Goal: Information Seeking & Learning: Learn about a topic

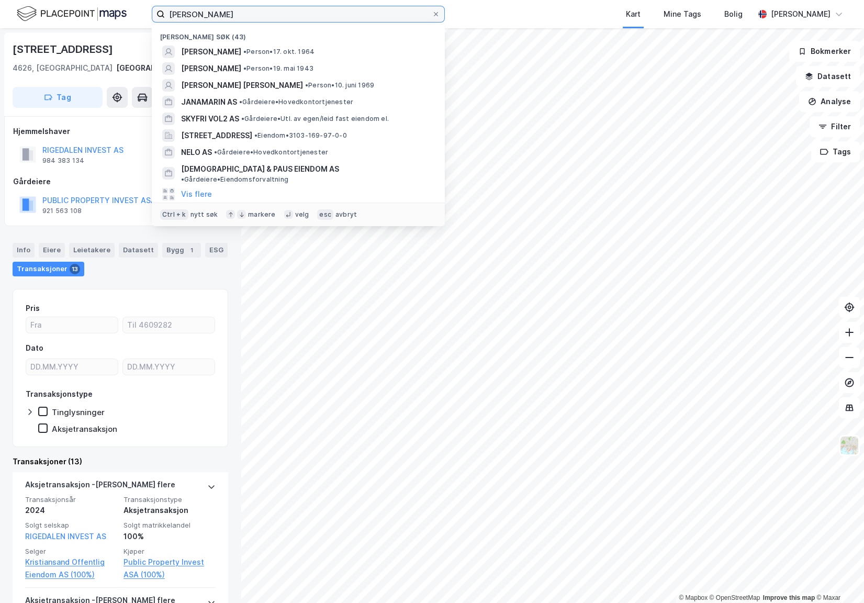
drag, startPoint x: 268, startPoint y: 12, endPoint x: 131, endPoint y: 26, distance: 138.3
click at [131, 26] on div "Sverre Fjeld Halvorsen Nylige søk (43) BENEDICTE ELISABETH BAKKE AGERUP • Perso…" at bounding box center [432, 14] width 864 height 28
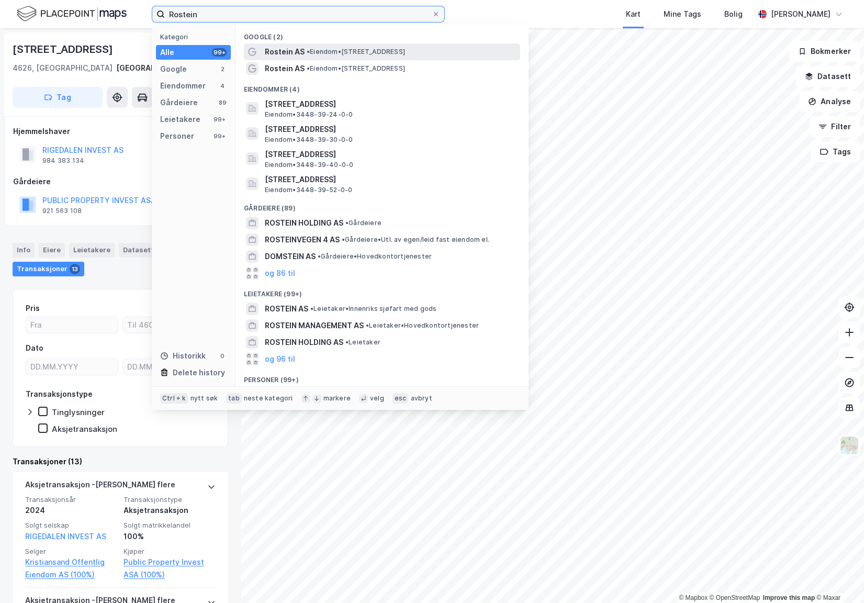
type input "Rostein"
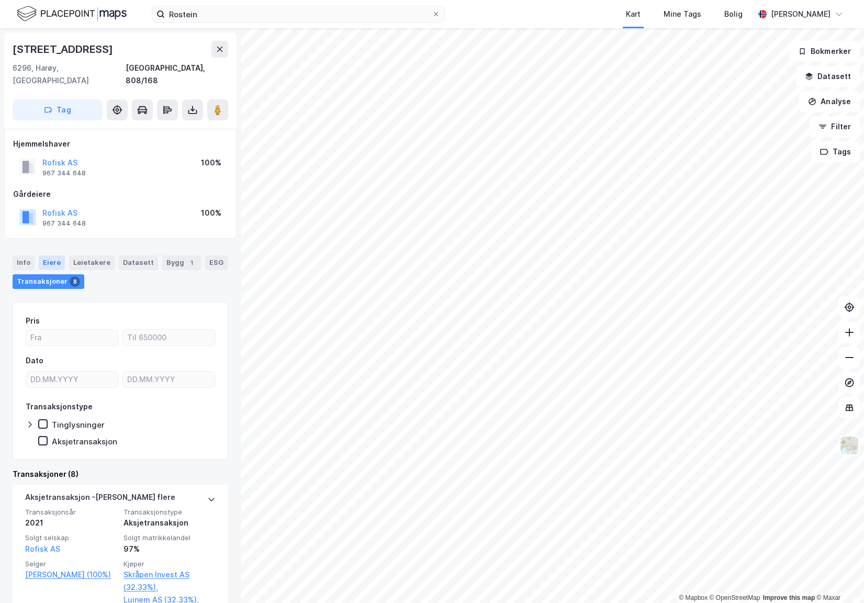
click at [51, 255] on div "Eiere" at bounding box center [52, 262] width 26 height 15
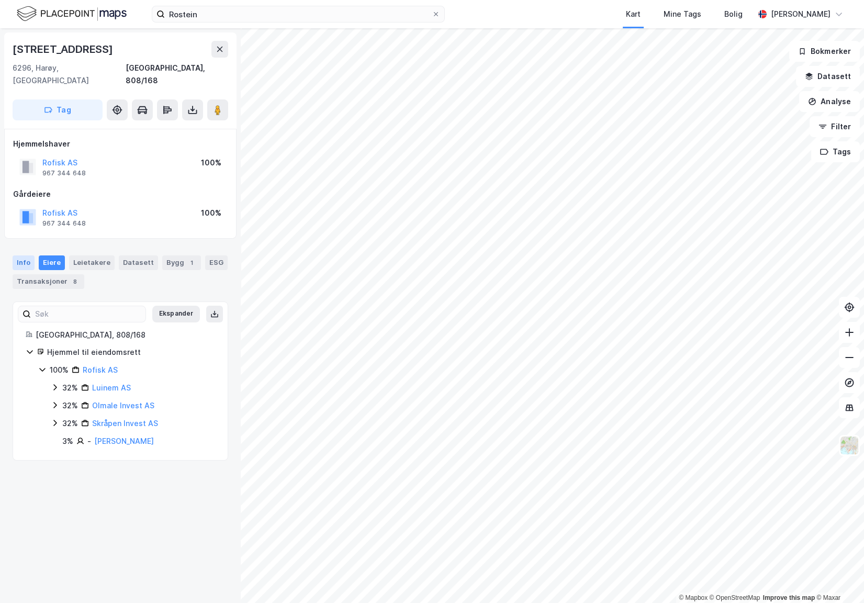
click at [29, 255] on div "Info" at bounding box center [24, 262] width 22 height 15
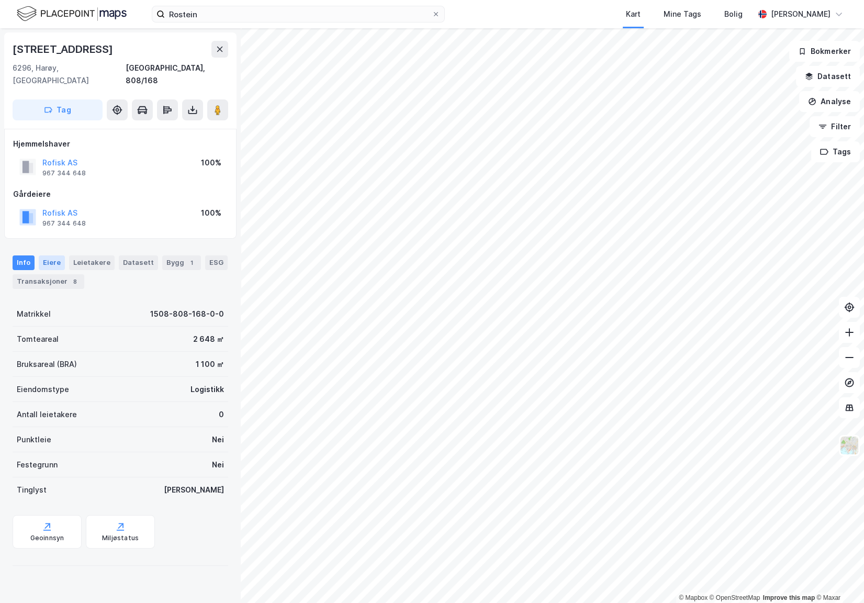
click at [52, 255] on div "Eiere" at bounding box center [52, 262] width 26 height 15
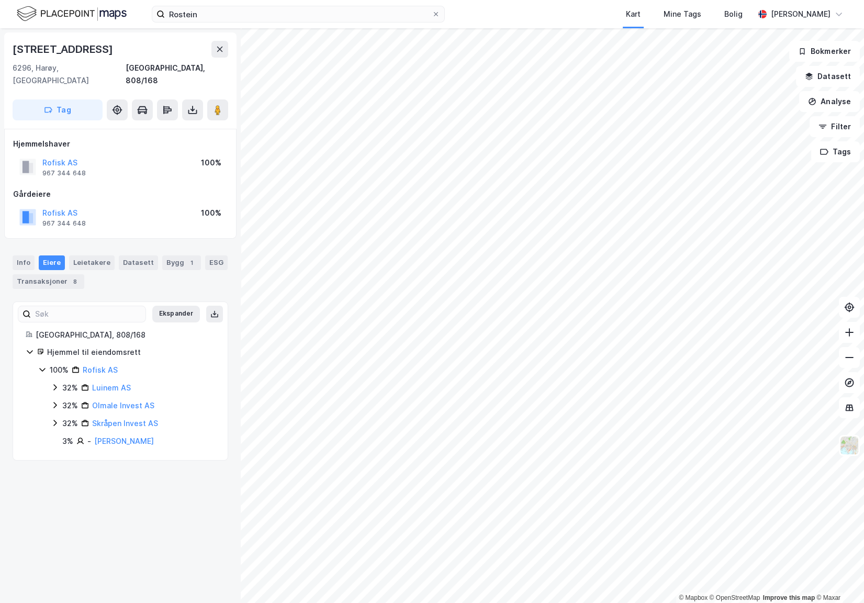
click at [254, 23] on div "Rostein Kart Mine Tags Bolig Alexander Foss" at bounding box center [432, 14] width 864 height 28
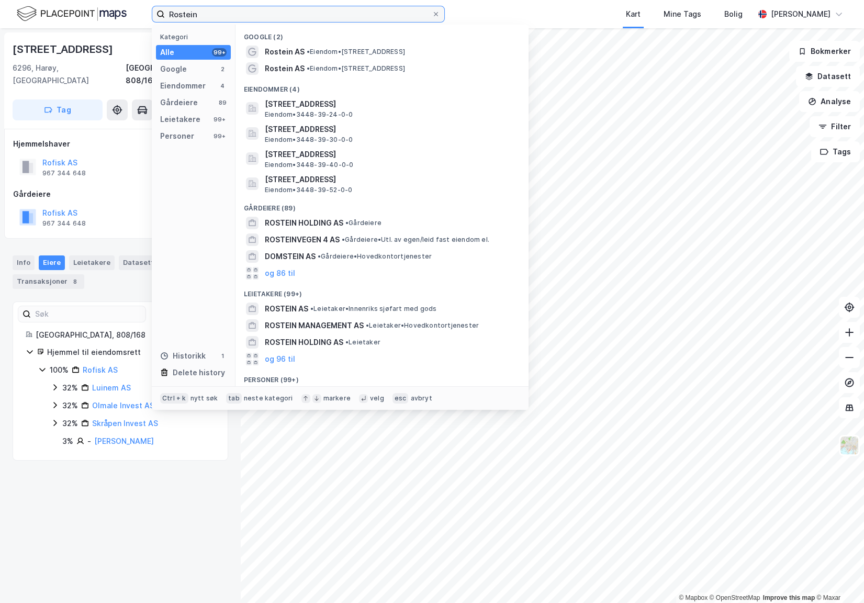
click at [245, 17] on input "Rostein" at bounding box center [298, 14] width 267 height 16
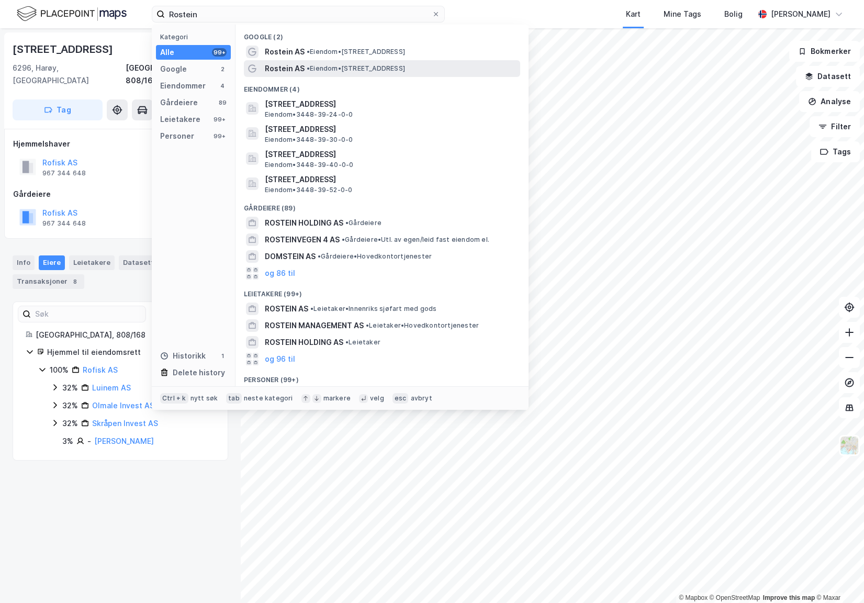
click at [302, 67] on span "Rostein AS" at bounding box center [285, 68] width 40 height 13
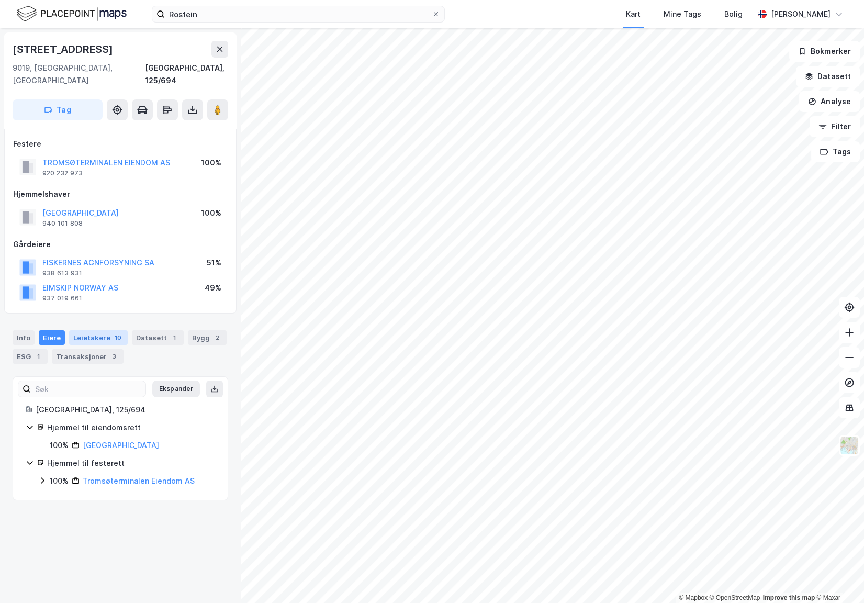
click at [94, 330] on div "Leietakere 10" at bounding box center [98, 337] width 59 height 15
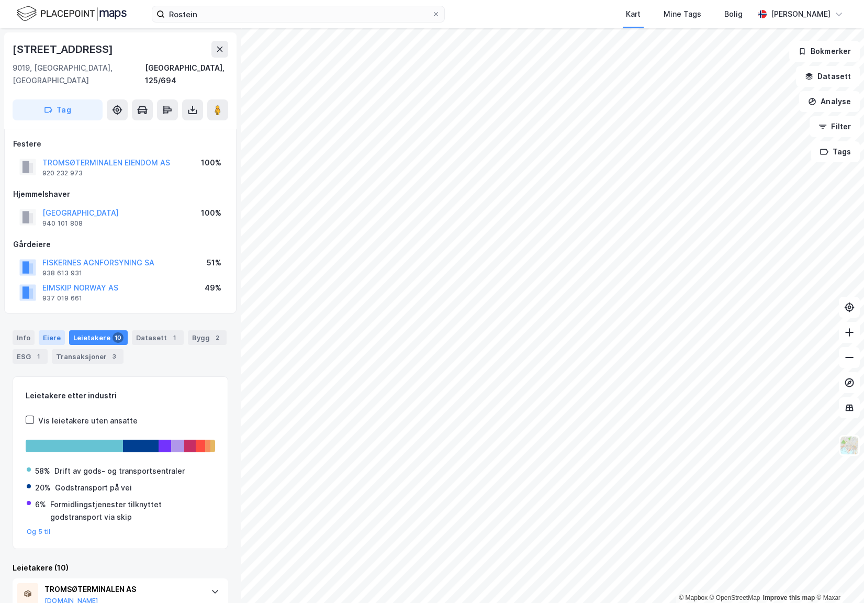
drag, startPoint x: 18, startPoint y: 330, endPoint x: 46, endPoint y: 324, distance: 28.7
click at [22, 330] on div "Info" at bounding box center [24, 337] width 22 height 15
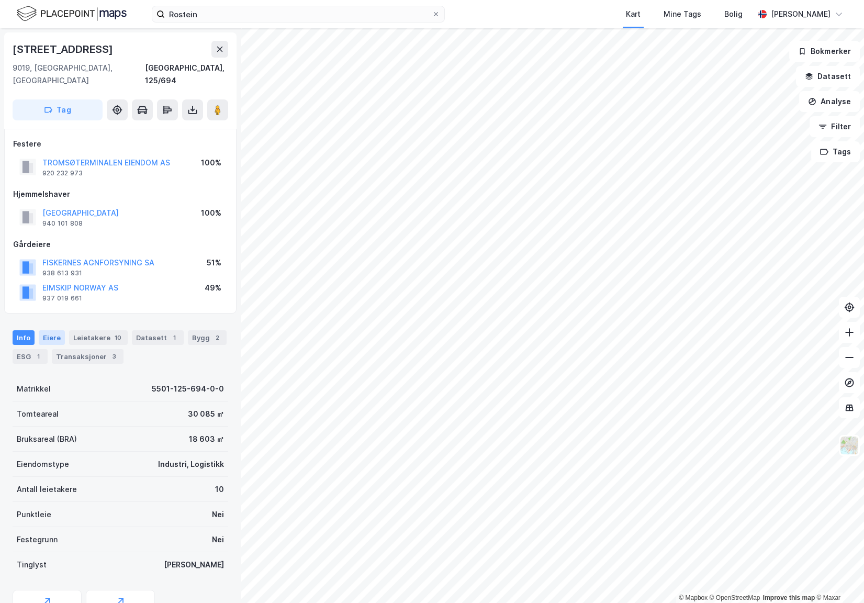
click at [47, 330] on div "Eiere" at bounding box center [52, 337] width 26 height 15
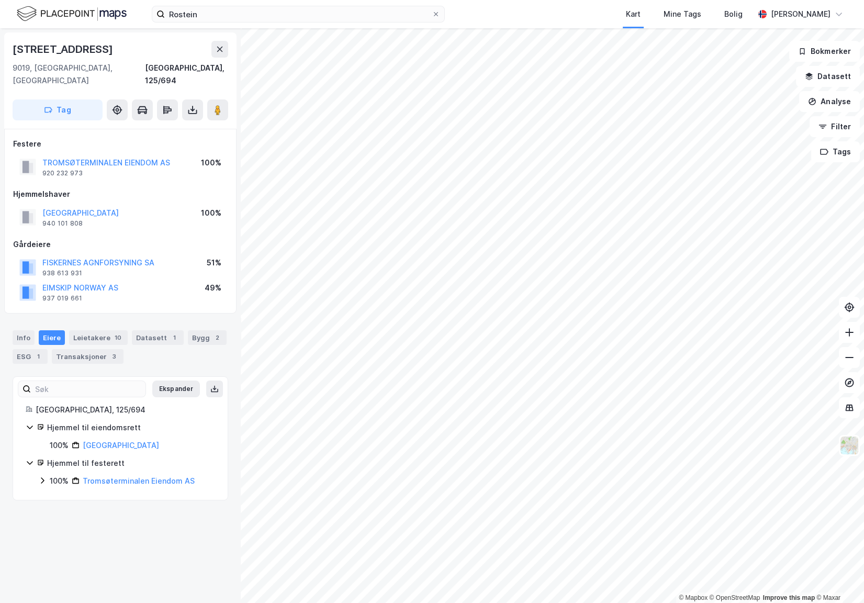
click at [60, 523] on div "Stakkevollvegen 375 9019, Tromsø, Troms Tromsø, 125/694 Tag Festere TROMSØTERMI…" at bounding box center [120, 315] width 241 height 575
drag, startPoint x: 73, startPoint y: 509, endPoint x: 79, endPoint y: 497, distance: 13.3
click at [73, 509] on div "Stakkevollvegen 375 9019, Tromsø, Troms Tromsø, 125/694 Tag Festere TROMSØTERMI…" at bounding box center [120, 315] width 241 height 575
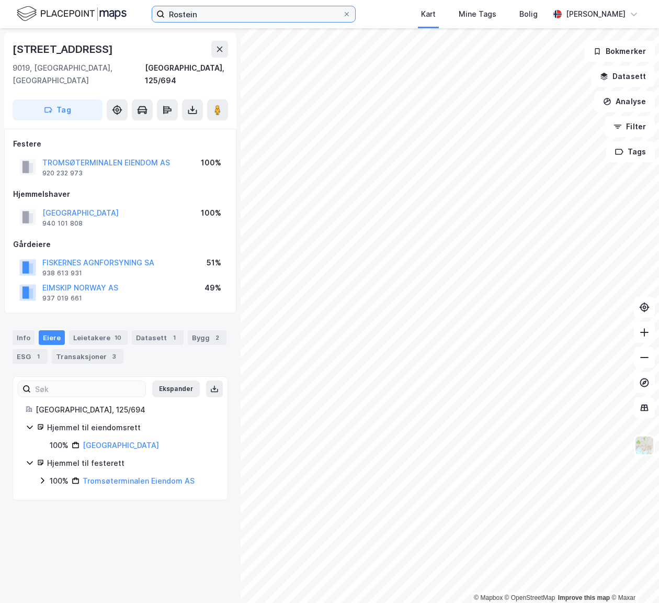
click at [230, 16] on input "Rostein" at bounding box center [254, 14] width 178 height 16
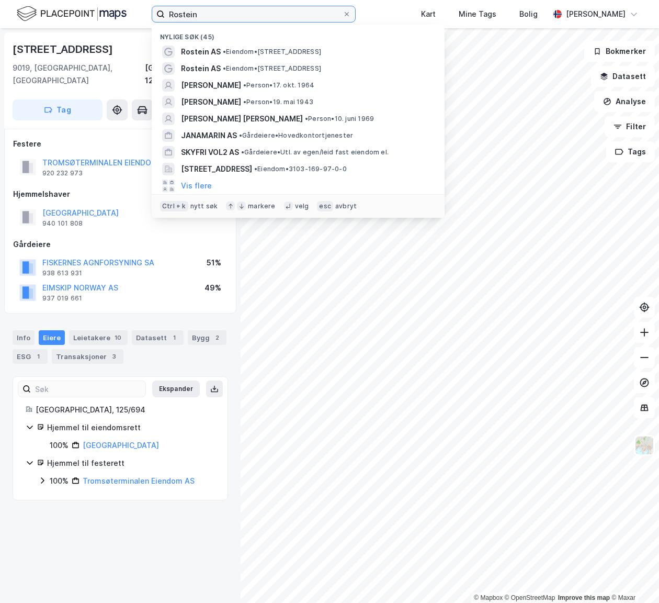
click at [230, 16] on input "Rostein" at bounding box center [254, 14] width 178 height 16
paste input
paste input "Morud Minerals AS"
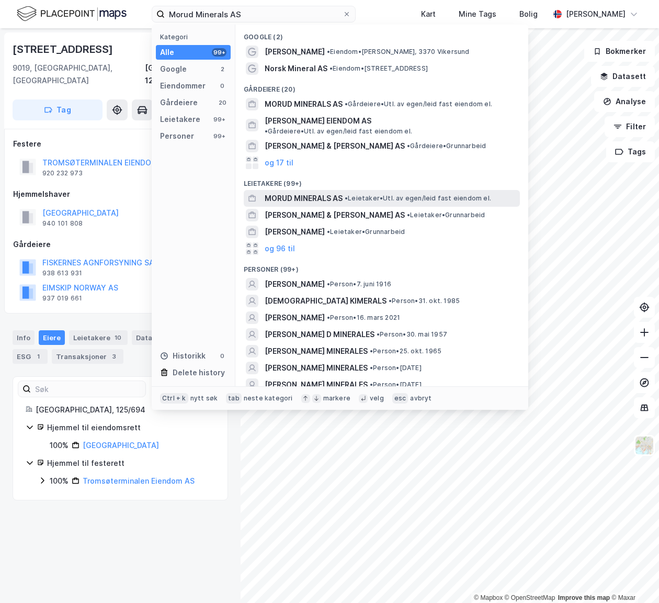
click at [300, 192] on span "MORUD MINERALS AS" at bounding box center [304, 198] width 78 height 13
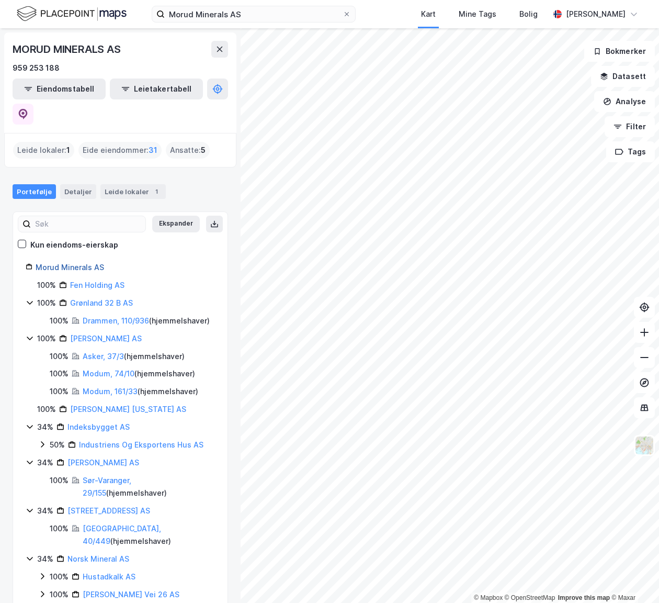
click at [65, 263] on link "Morud Minerals AS" at bounding box center [70, 267] width 69 height 9
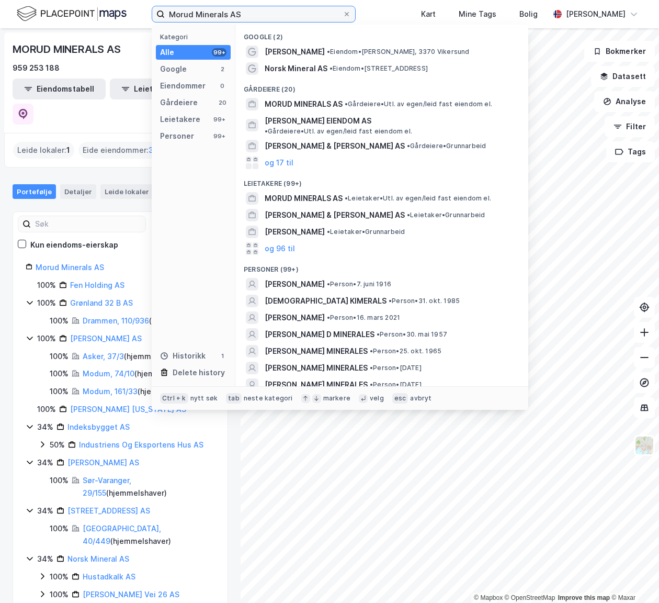
click at [293, 13] on input "Morud Minerals AS" at bounding box center [254, 14] width 178 height 16
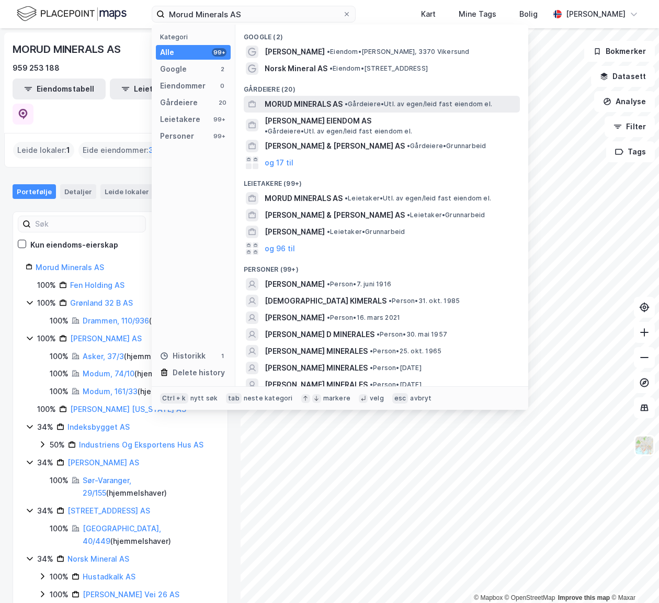
click at [322, 100] on span "MORUD MINERALS AS" at bounding box center [304, 104] width 78 height 13
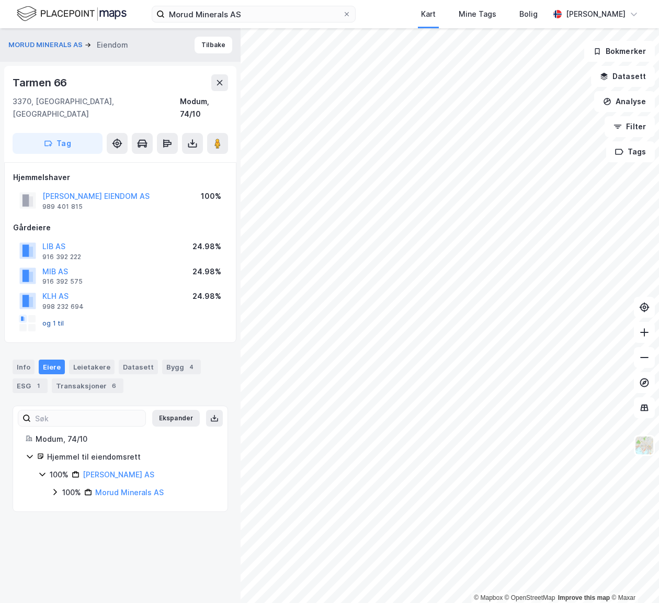
click at [0, 0] on button "og 1 til" at bounding box center [0, 0] width 0 height 0
click at [9, 329] on div "Hjemmelshaver MORUD EIENDOM AS 989 401 815 100% Gårdeiere LIB AS 916 392 222 24…" at bounding box center [120, 252] width 232 height 181
click at [7, 319] on div "Hjemmelshaver MORUD EIENDOM AS 989 401 815 100% Gårdeiere LIB AS 916 392 222 24…" at bounding box center [120, 252] width 232 height 181
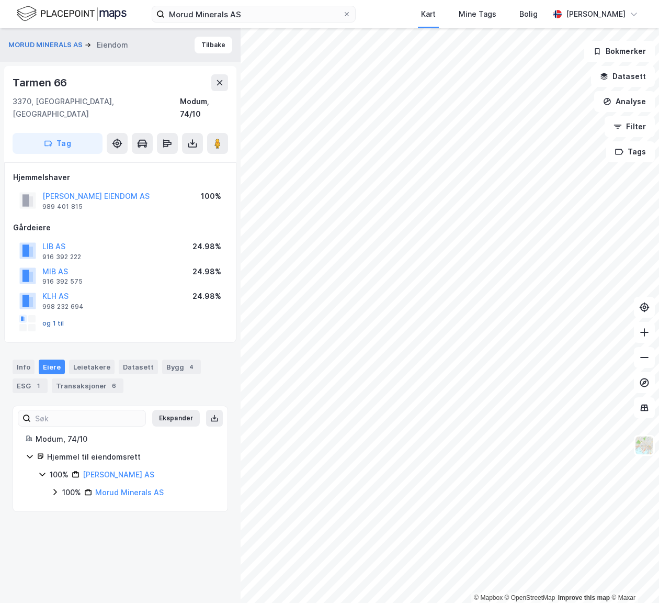
click at [0, 0] on button "og 1 til" at bounding box center [0, 0] width 0 height 0
click at [97, 378] on div "Transaksjoner 6" at bounding box center [88, 385] width 72 height 15
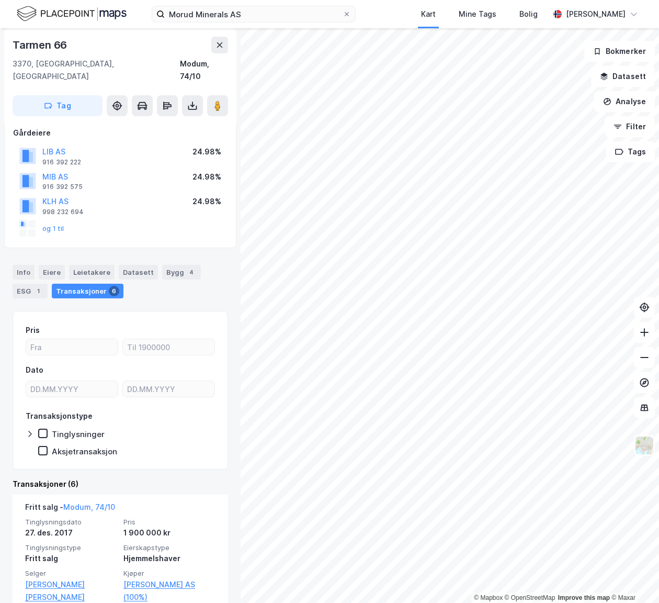
scroll to position [333, 0]
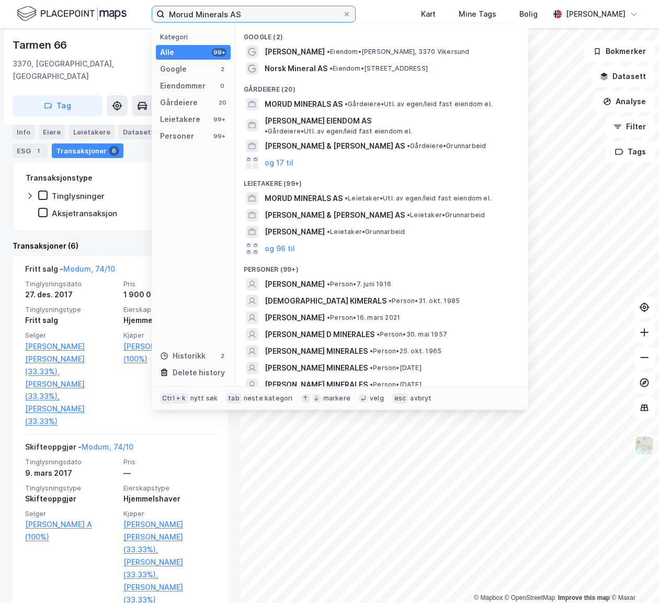
click at [200, 15] on input "Morud Minerals AS" at bounding box center [254, 14] width 178 height 16
paste input "Lars Aasland Grotmol"
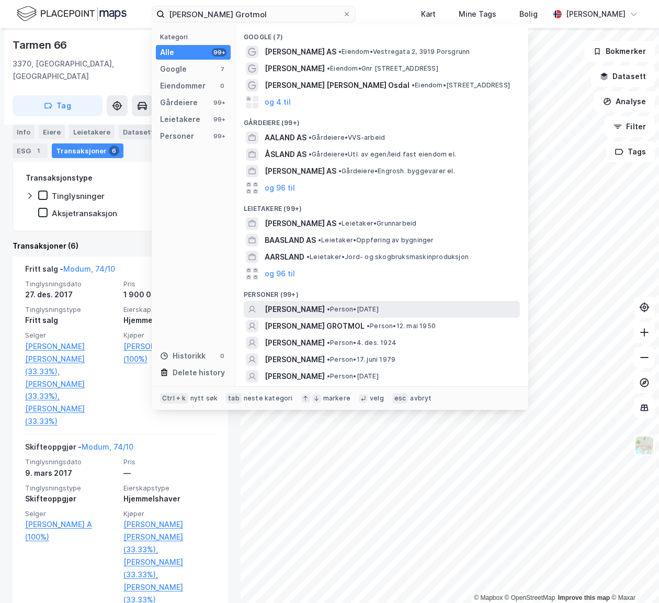
click at [322, 309] on span "[PERSON_NAME]" at bounding box center [295, 309] width 60 height 13
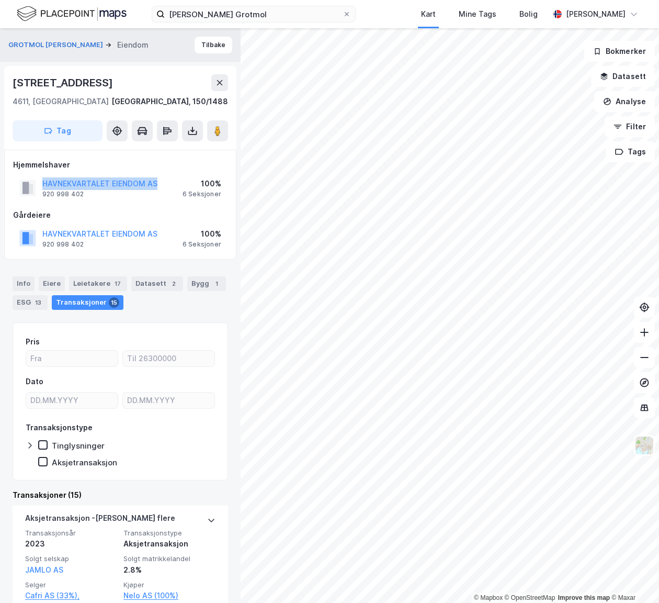
drag, startPoint x: 41, startPoint y: 182, endPoint x: 157, endPoint y: 183, distance: 115.6
click at [157, 183] on div "HAVNEKVARTALET EIENDOM AS 920 998 402 100% 6 Seksjoner" at bounding box center [120, 187] width 215 height 25
copy button "HAVNEKVARTALET EIENDOM AS"
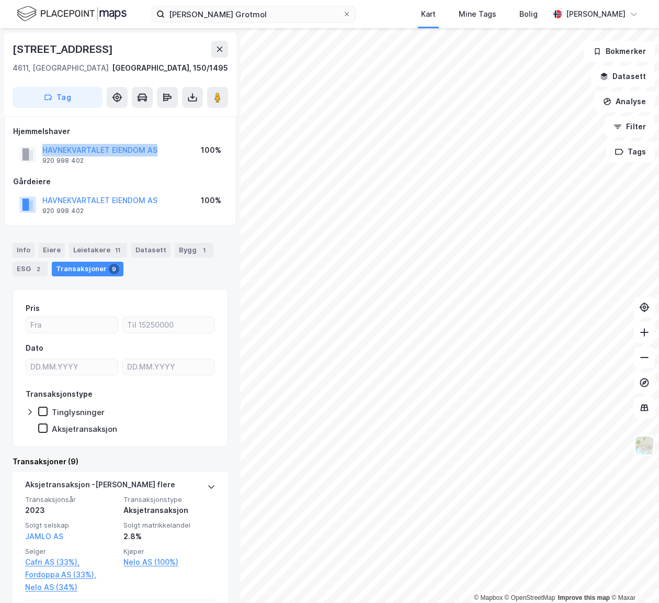
drag, startPoint x: 177, startPoint y: 153, endPoint x: 40, endPoint y: 147, distance: 137.2
click at [40, 147] on div "HAVNEKVARTALET EIENDOM AS 920 998 402 100%" at bounding box center [120, 154] width 215 height 25
copy button "HAVNEKVARTALET EIENDOM AS"
click at [222, 240] on div "Info Eiere Leietakere 11 Datasett Bygg 1 ESG 2 Transaksjoner 9" at bounding box center [120, 255] width 241 height 50
click at [273, 8] on input "Lars Aasland Grotmol" at bounding box center [254, 14] width 178 height 16
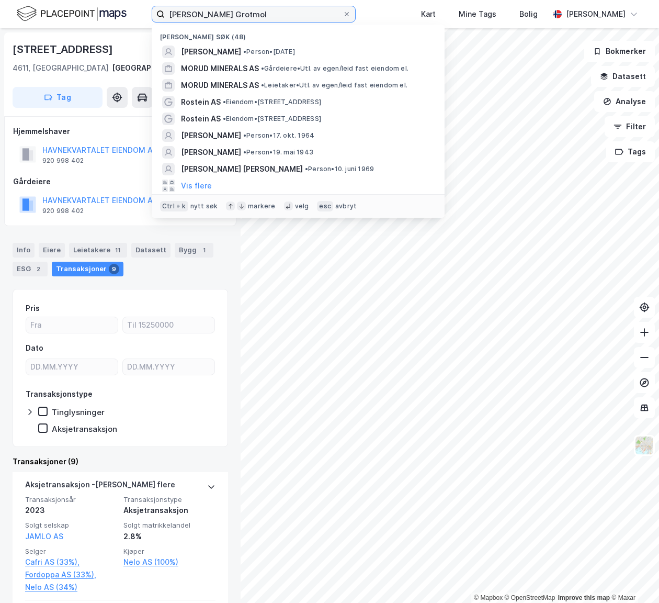
click at [261, 15] on input "Lars Aasland Grotmol" at bounding box center [254, 14] width 178 height 16
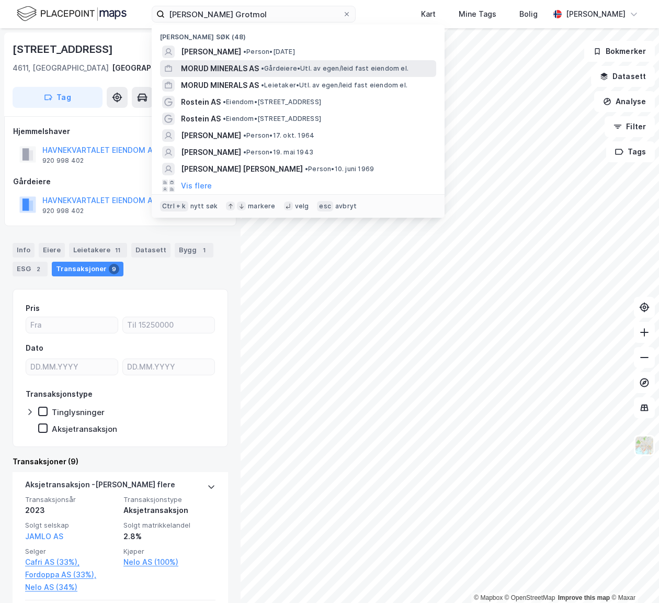
click at [245, 68] on span "MORUD MINERALS AS" at bounding box center [220, 68] width 78 height 13
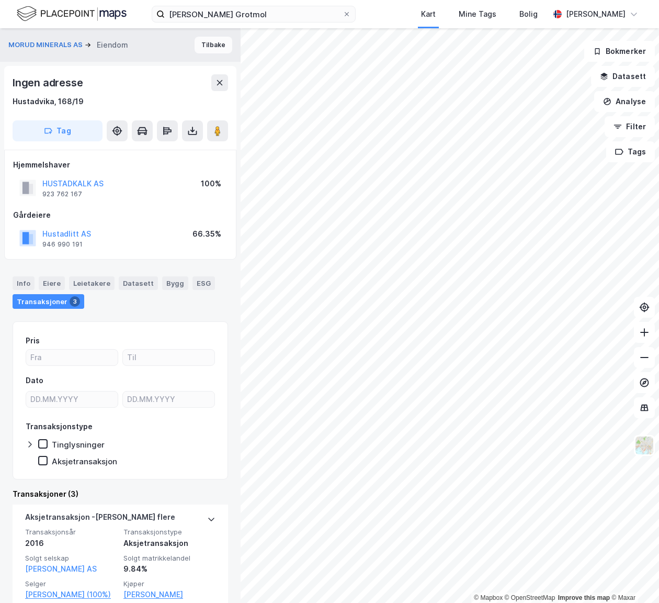
click at [205, 46] on button "Tilbake" at bounding box center [214, 45] width 38 height 17
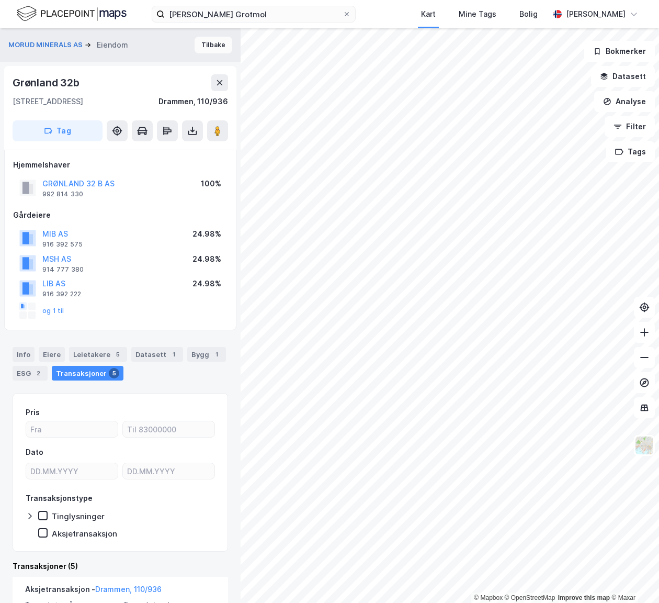
click at [209, 46] on button "Tilbake" at bounding box center [214, 45] width 38 height 17
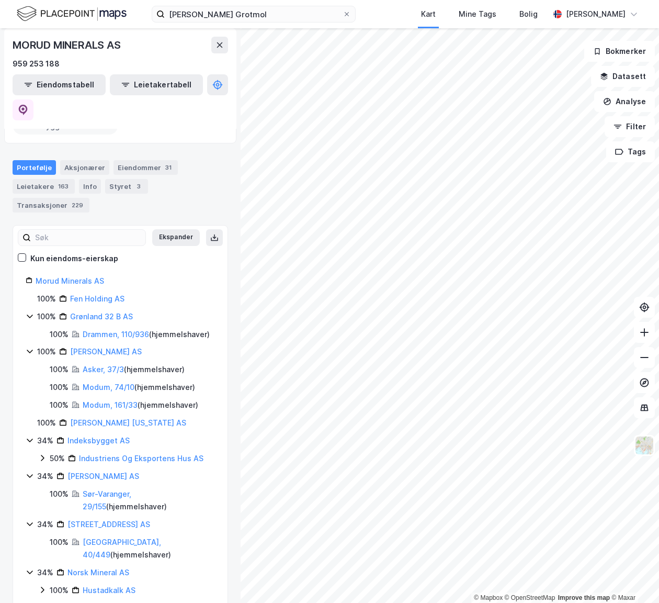
scroll to position [190, 0]
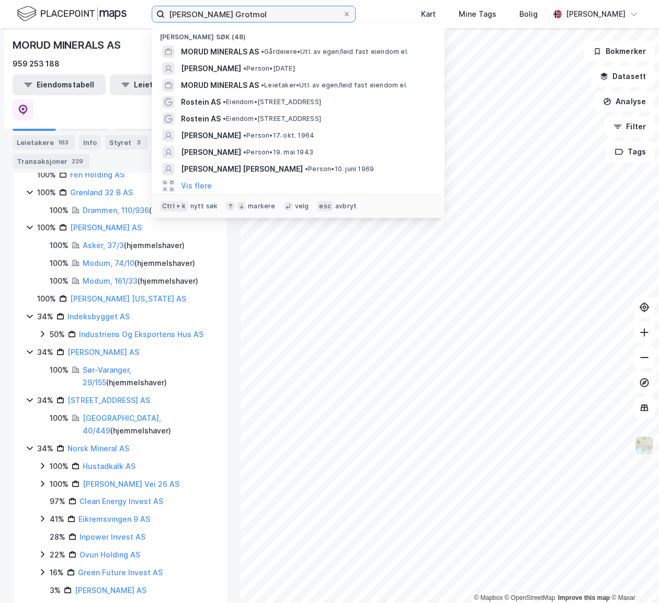
drag, startPoint x: 258, startPoint y: 7, endPoint x: 66, endPoint y: 3, distance: 192.6
click at [65, 3] on div "Lars Aasland Grotmol Nylige søk (48) MORUD MINERALS AS • Gårdeiere • Utl. av eg…" at bounding box center [329, 14] width 659 height 28
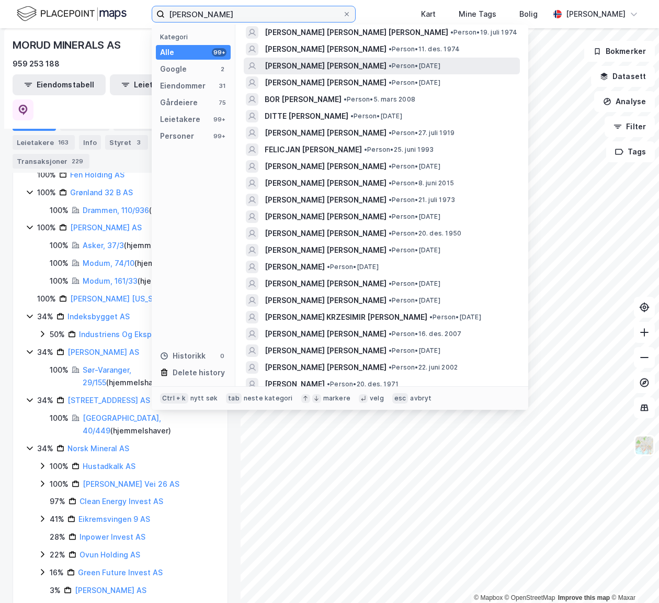
scroll to position [1339, 0]
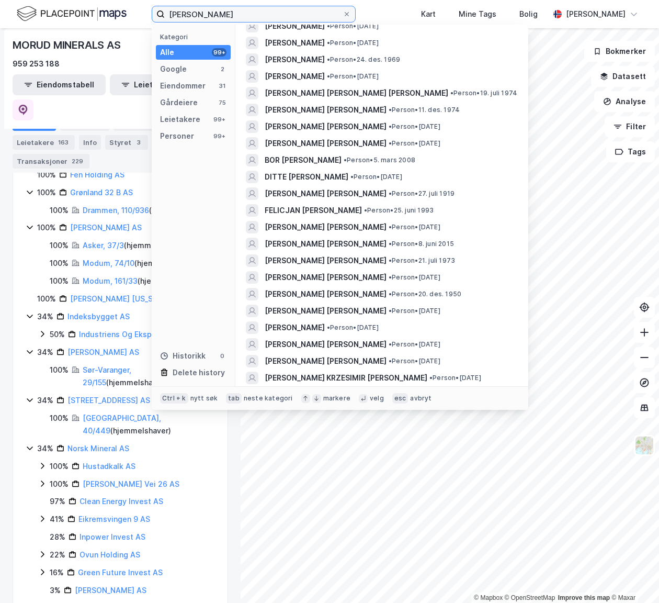
click at [219, 16] on input "rudolf" at bounding box center [254, 14] width 178 height 16
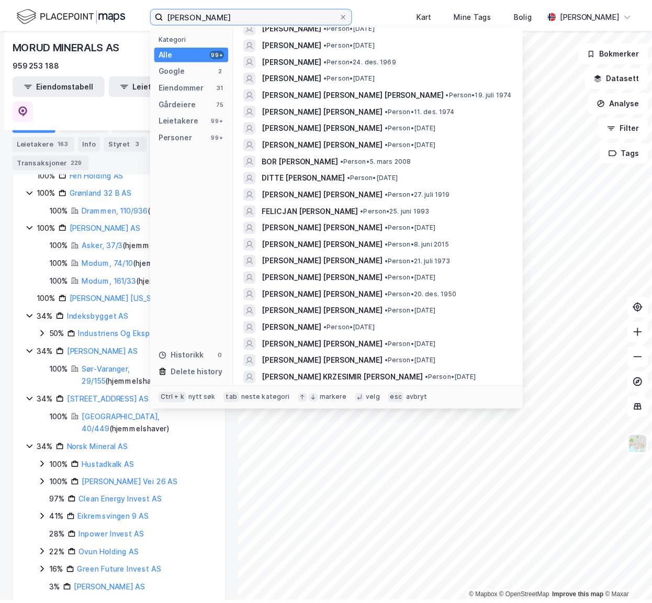
scroll to position [0, 0]
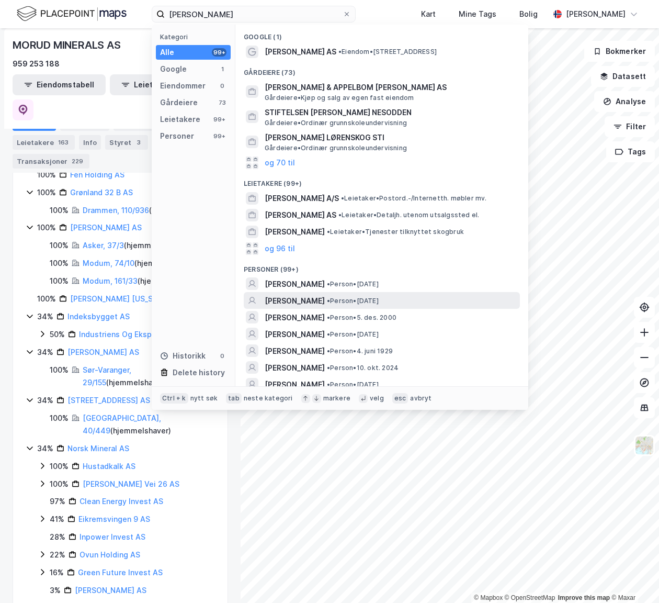
click at [325, 302] on span "[PERSON_NAME]" at bounding box center [295, 301] width 60 height 13
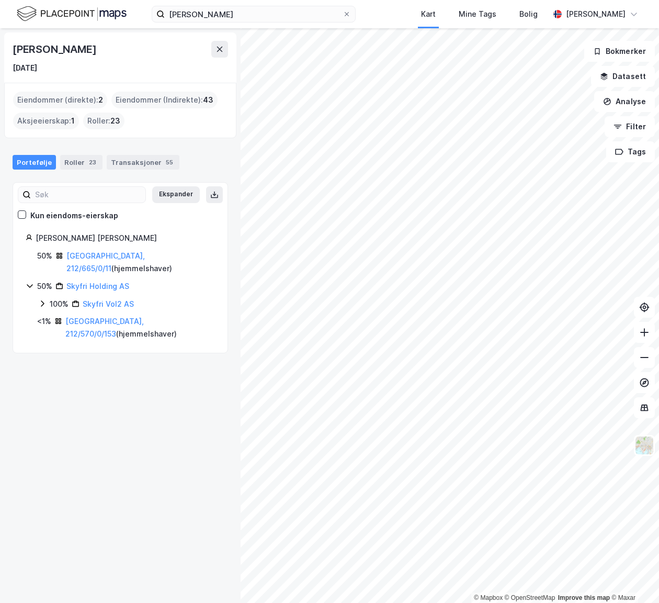
drag, startPoint x: 145, startPoint y: 50, endPoint x: 5, endPoint y: 45, distance: 140.8
click at [5, 45] on div "Rudolf Giuseppe Galligani 21. sep. 1966" at bounding box center [120, 57] width 232 height 50
copy div "[PERSON_NAME]"
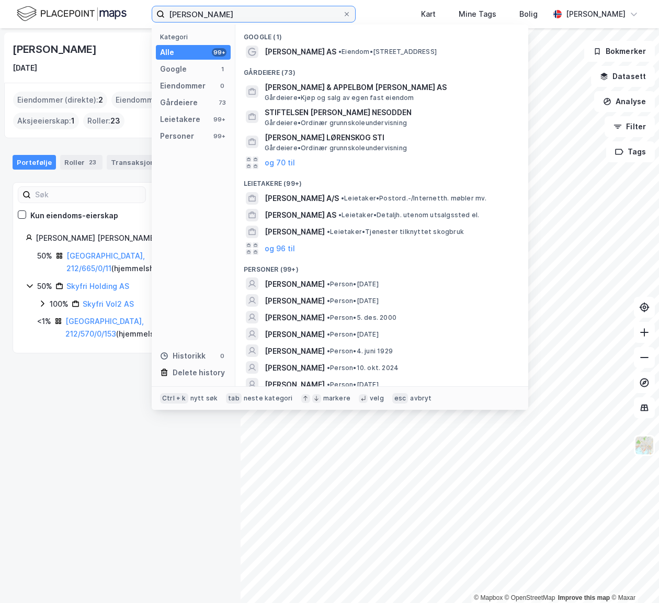
click at [249, 13] on input "rudolf gallegani" at bounding box center [254, 14] width 178 height 16
drag, startPoint x: 162, startPoint y: 14, endPoint x: 9, endPoint y: 2, distance: 153.3
click at [9, 2] on div "rudolf gallegani Kategori Alle 99+ Google 1 Eiendommer 0 Gårdeiere 73 Leietaker…" at bounding box center [329, 14] width 659 height 28
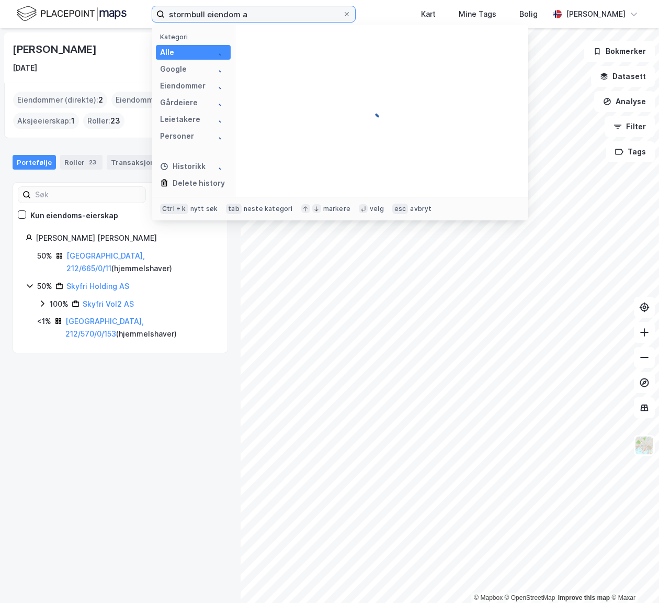
type input "stormbull eiendom as"
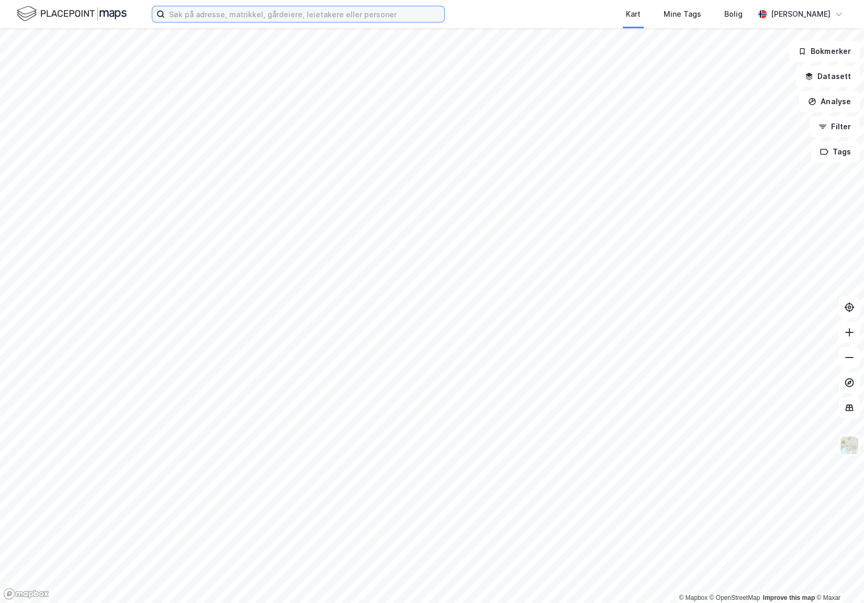
click at [339, 13] on input at bounding box center [304, 14] width 279 height 16
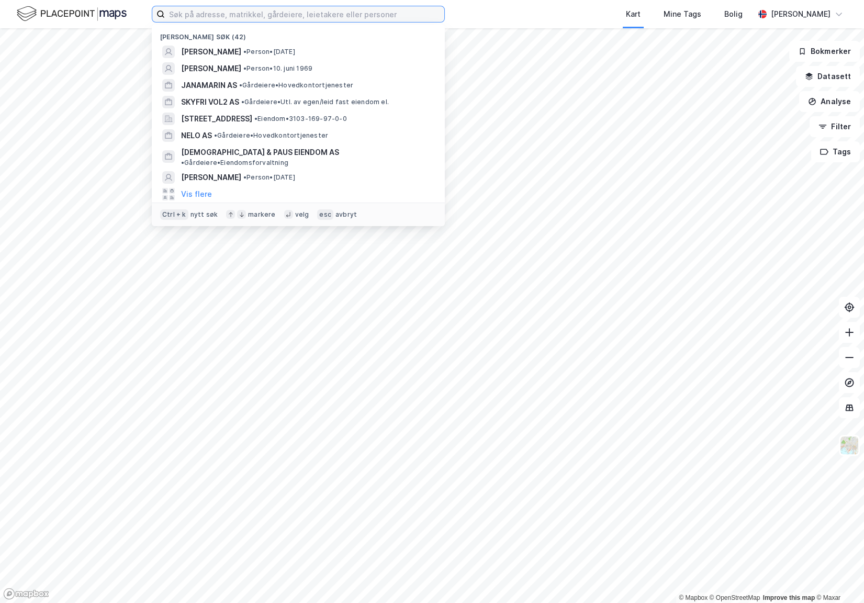
paste input "Benedicte Elisabeth Bakke Agerup"
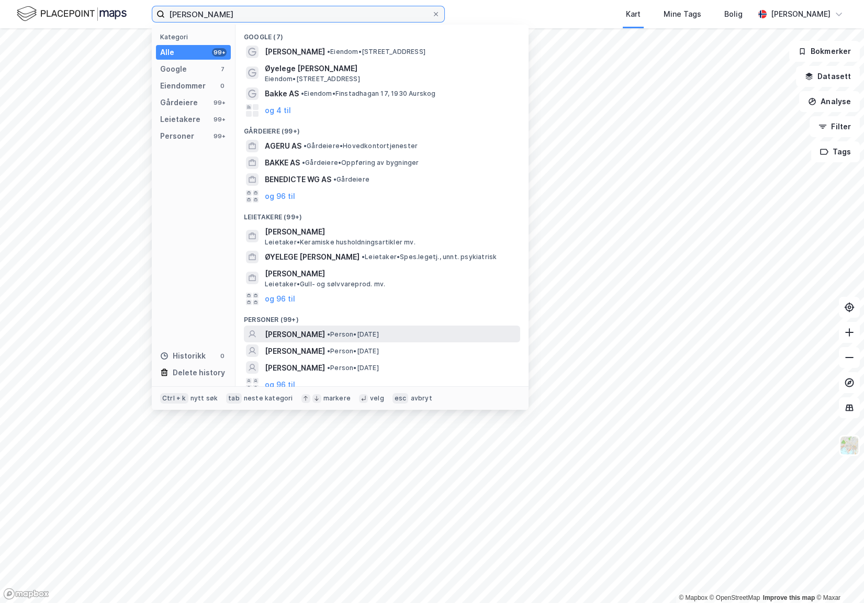
type input "Benedicte Elisabeth Bakke Agerup"
click at [325, 329] on span "[PERSON_NAME]" at bounding box center [295, 334] width 60 height 13
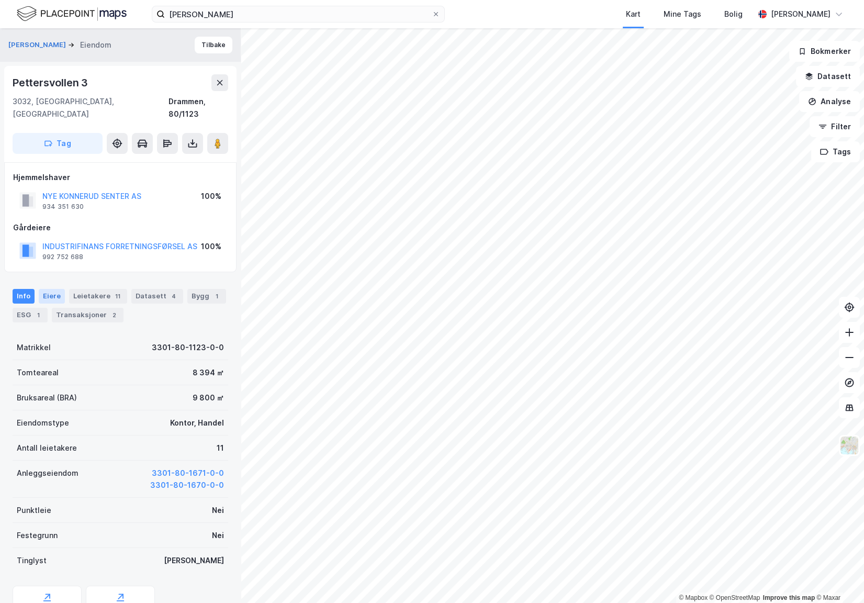
click at [57, 289] on div "Eiere" at bounding box center [52, 296] width 26 height 15
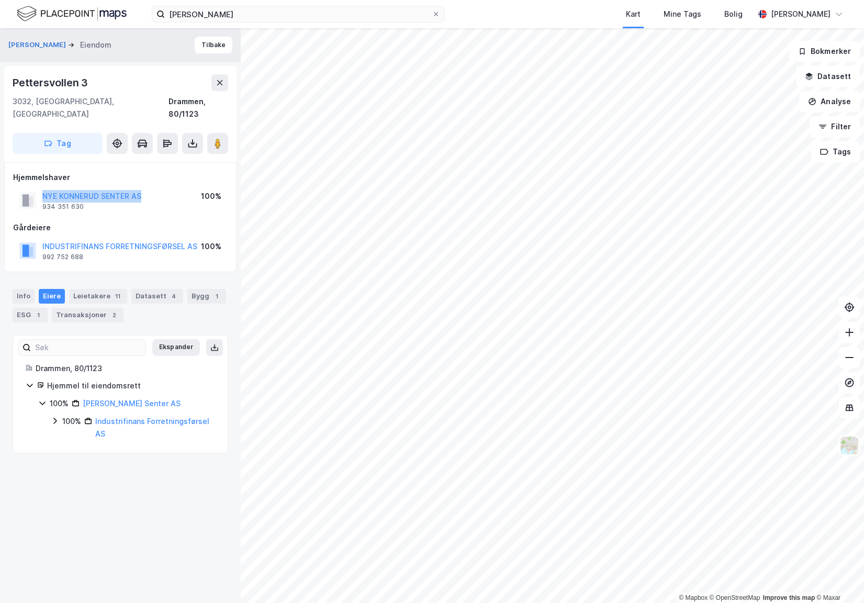
drag, startPoint x: 142, startPoint y: 182, endPoint x: 37, endPoint y: 182, distance: 105.7
click at [36, 188] on div "NYE KONNERUD SENTER AS 934 351 630 100%" at bounding box center [120, 200] width 215 height 25
copy button "NYE KONNERUD SENTER AS"
click at [204, 48] on button "Tilbake" at bounding box center [214, 45] width 38 height 17
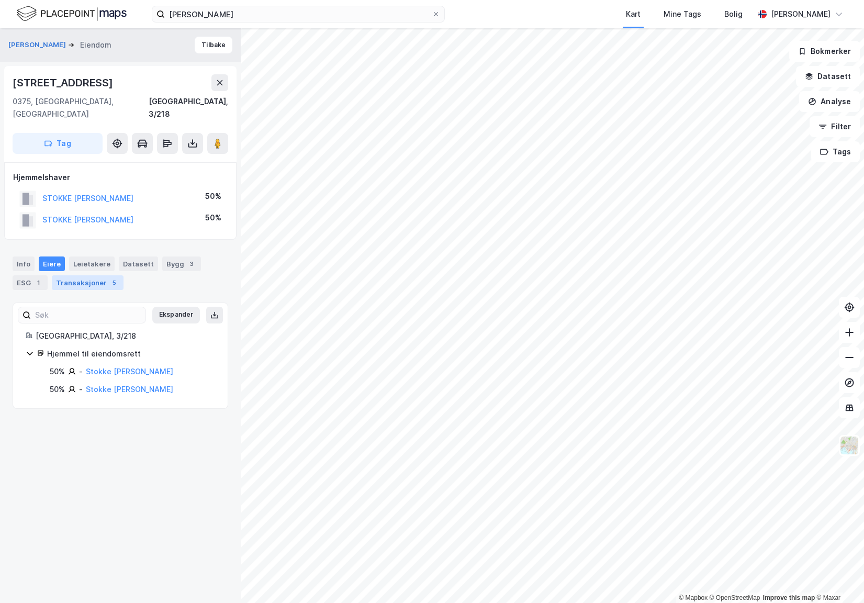
click at [74, 275] on div "Transaksjoner 5" at bounding box center [88, 282] width 72 height 15
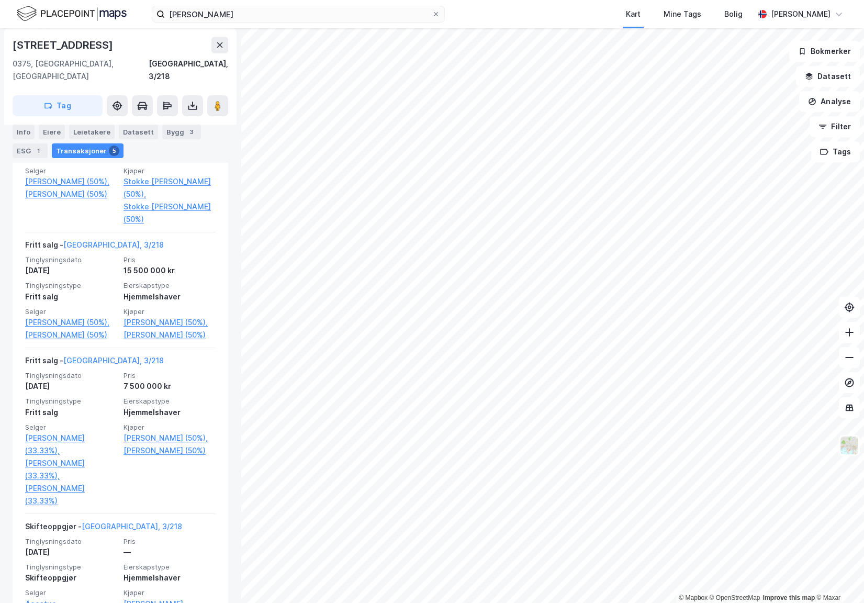
scroll to position [341, 0]
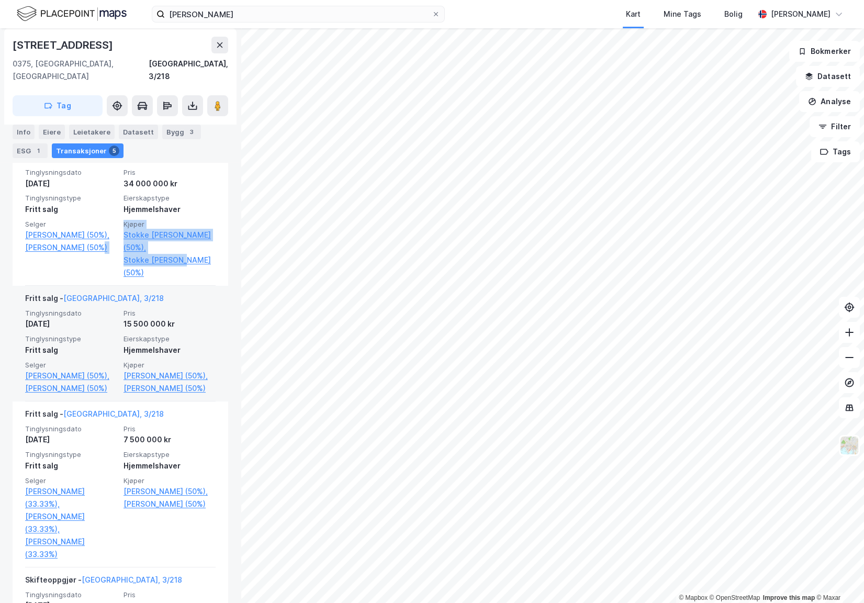
drag, startPoint x: 116, startPoint y: 250, endPoint x: 212, endPoint y: 279, distance: 100.8
click at [171, 252] on div "Tinglysningsdato 25. nov. 2019 Pris 34 000 000 kr Tinglysningstype Fritt salg E…" at bounding box center [120, 223] width 190 height 111
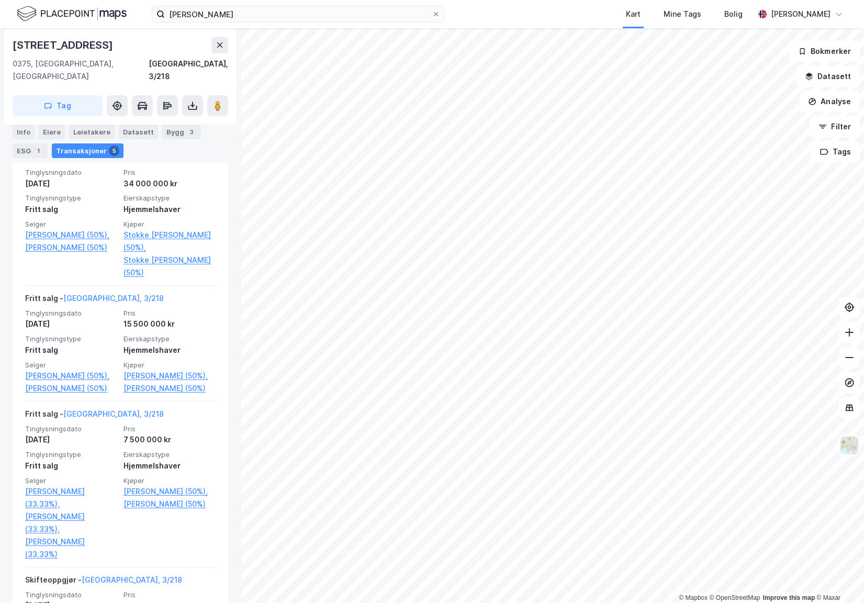
click at [230, 283] on div "AGERUP BENEDICTE E BAKKE Eiendom Tilbake Skøyenveien 32 0375, Oslo, Oslo Oslo, …" at bounding box center [120, 315] width 241 height 575
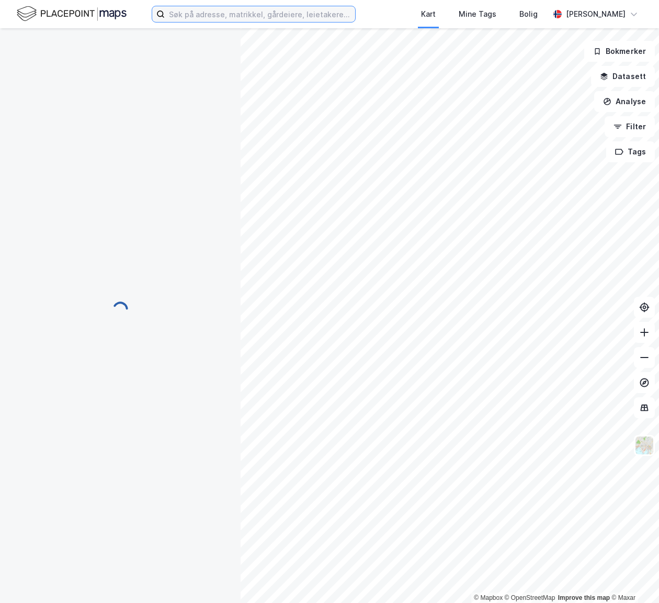
click at [223, 18] on input at bounding box center [260, 14] width 190 height 16
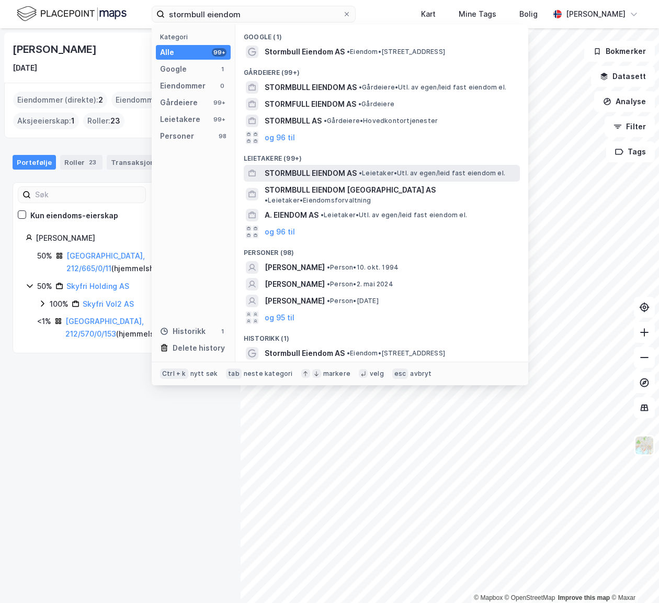
click at [328, 169] on span "STORMBULL EIENDOM AS" at bounding box center [311, 173] width 92 height 13
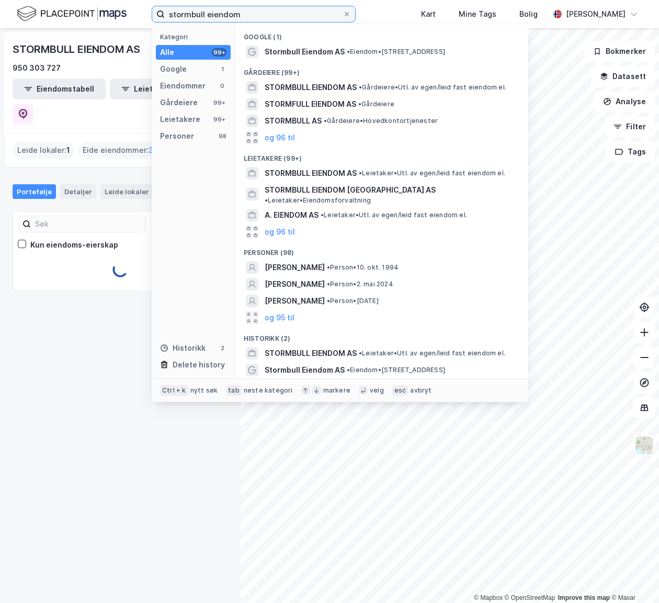
click at [268, 15] on input "stormbull eiendom" at bounding box center [254, 14] width 178 height 16
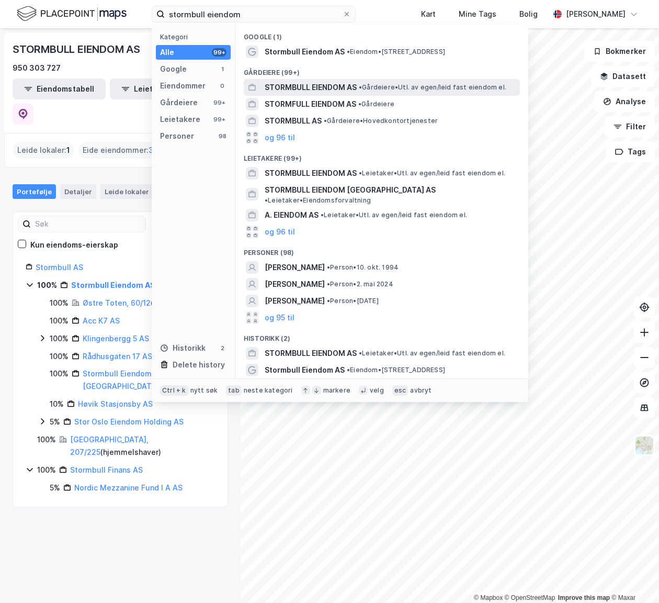
click at [297, 85] on span "STORMBULL EIENDOM AS" at bounding box center [311, 87] width 92 height 13
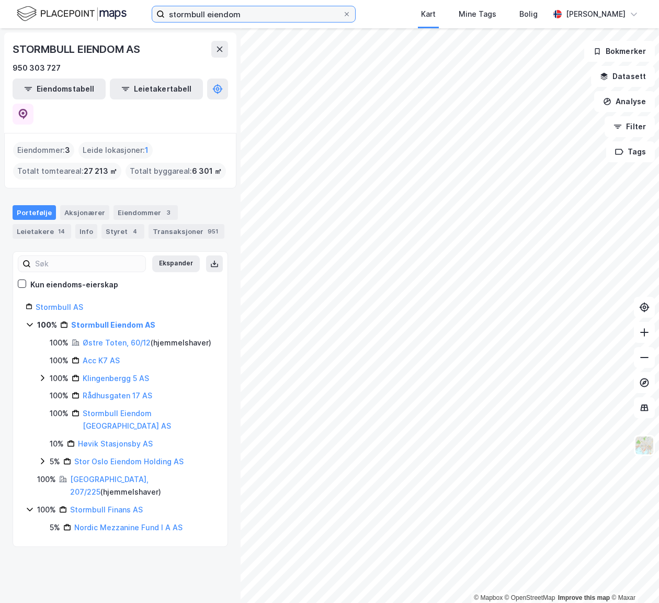
click at [253, 14] on input "stormbull eiendom" at bounding box center [254, 14] width 178 height 16
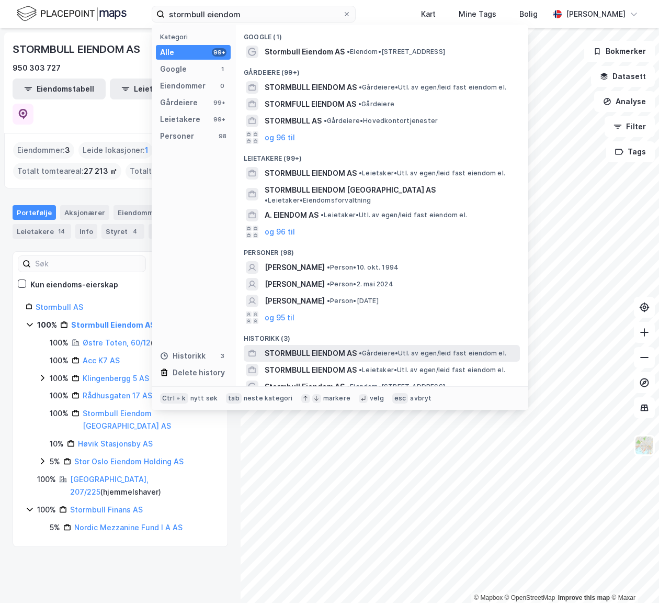
click at [308, 347] on span "STORMBULL EIENDOM AS" at bounding box center [311, 353] width 92 height 13
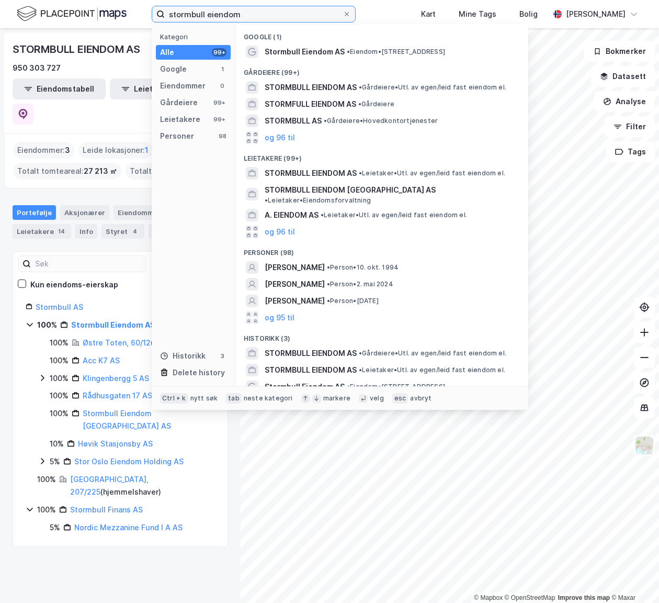
drag, startPoint x: 249, startPoint y: 12, endPoint x: 122, endPoint y: 4, distance: 126.8
click at [122, 4] on div "stormbull eiendom Kategori Alle 99+ Google 1 Eiendommer 0 Gårdeiere 99+ Leietak…" at bounding box center [329, 14] width 659 height 28
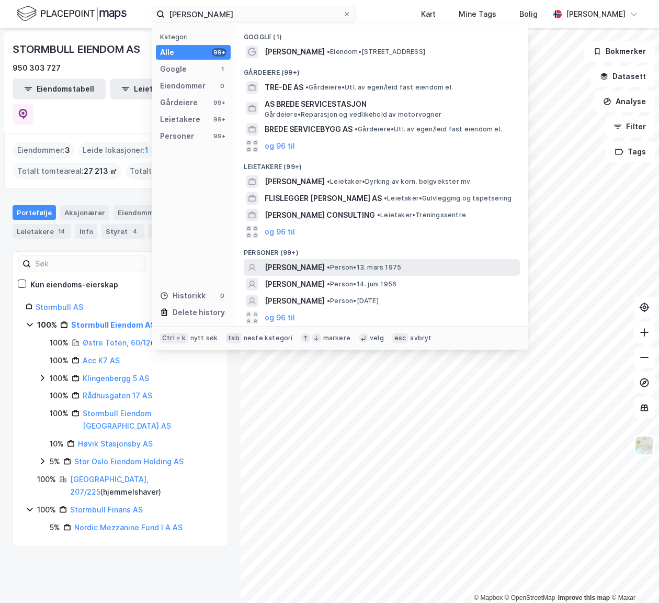
click at [317, 263] on span "[PERSON_NAME]" at bounding box center [295, 267] width 60 height 13
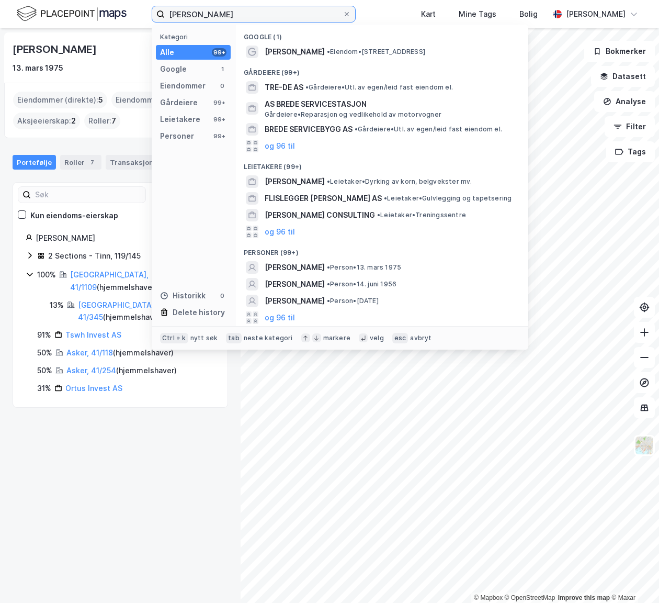
drag, startPoint x: 262, startPoint y: 17, endPoint x: 142, endPoint y: 13, distance: 120.4
click at [144, 15] on div "thomas wrede holm Kategori Alle 99+ Google 1 Eiendommer 0 Gårdeiere 99+ Leietak…" at bounding box center [329, 14] width 659 height 28
type input "r"
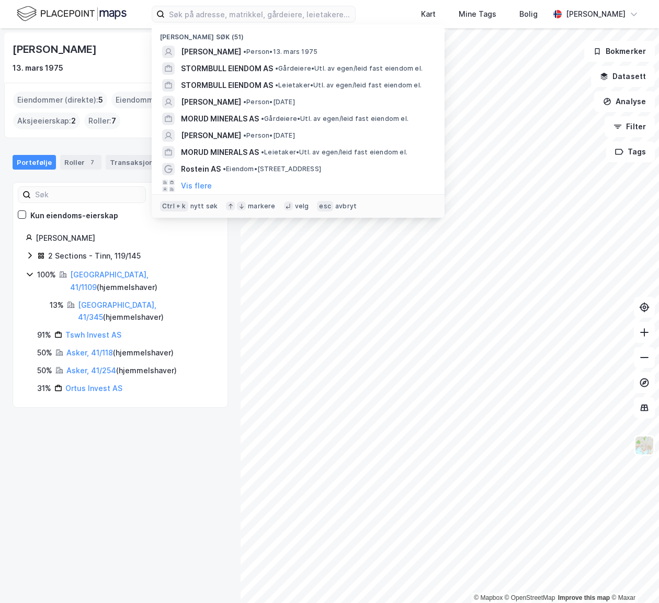
click at [131, 433] on div "Thomas Andreas Schanke Wrede-Holm 13. mars 1975 Eiendommer (direkte) : 5 Eiendo…" at bounding box center [120, 315] width 241 height 575
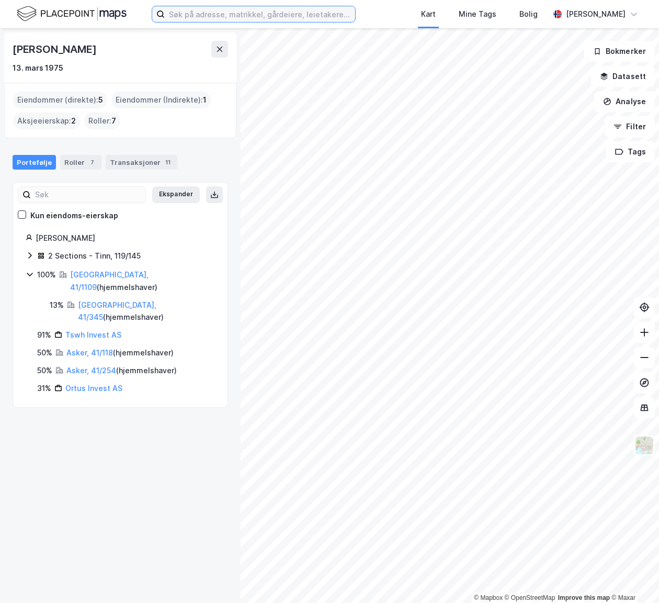
click at [233, 14] on input at bounding box center [260, 14] width 190 height 16
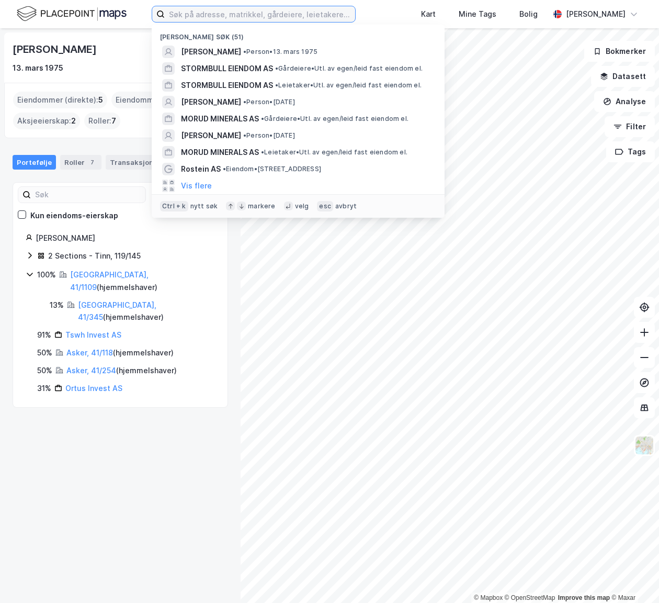
click at [224, 15] on input at bounding box center [260, 14] width 190 height 16
click at [222, 15] on input at bounding box center [260, 14] width 190 height 16
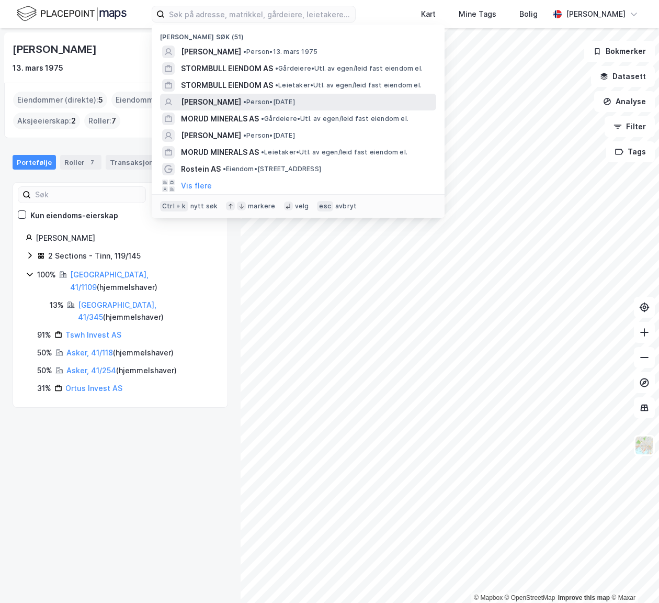
drag, startPoint x: 247, startPoint y: 98, endPoint x: 201, endPoint y: 0, distance: 108.4
click at [241, 97] on span "[PERSON_NAME]" at bounding box center [211, 102] width 60 height 13
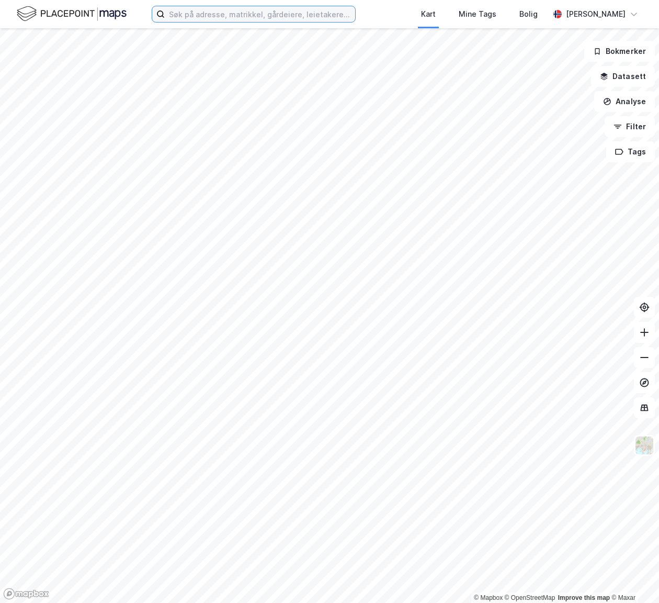
click at [261, 20] on input at bounding box center [260, 14] width 190 height 16
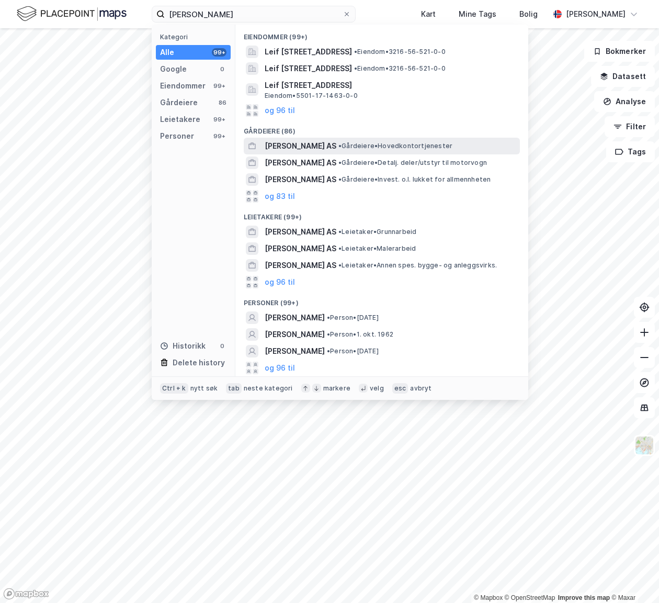
click at [341, 143] on span "• Gårdeiere • Hovedkontortjenester" at bounding box center [396, 146] width 114 height 8
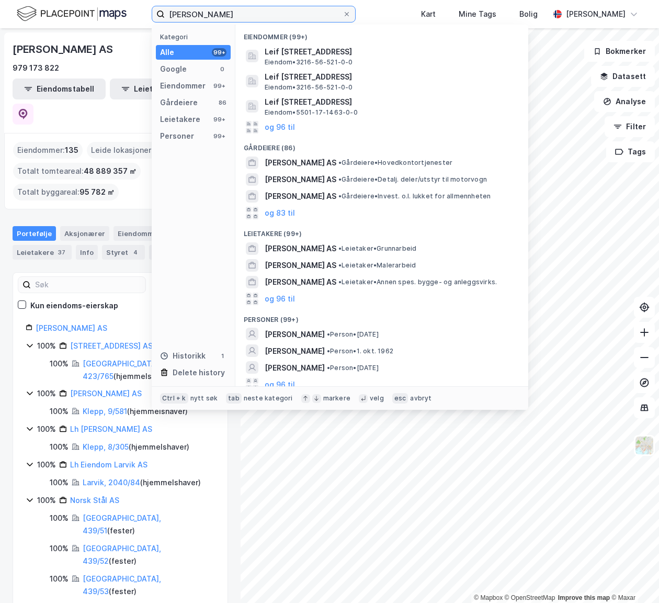
click at [242, 17] on input "leif" at bounding box center [254, 14] width 178 height 16
type input "l"
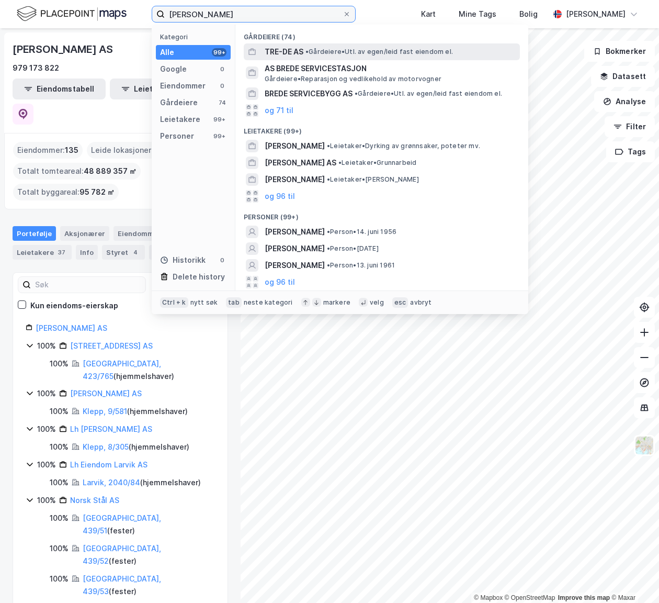
type input "[PERSON_NAME]"
drag, startPoint x: 224, startPoint y: 15, endPoint x: 139, endPoint y: 24, distance: 85.2
click at [139, 24] on div "thomas wrede Kategori Alle 99+ Google 0 Eiendommer 0 Gårdeiere 74 Leietakere 99…" at bounding box center [329, 14] width 659 height 28
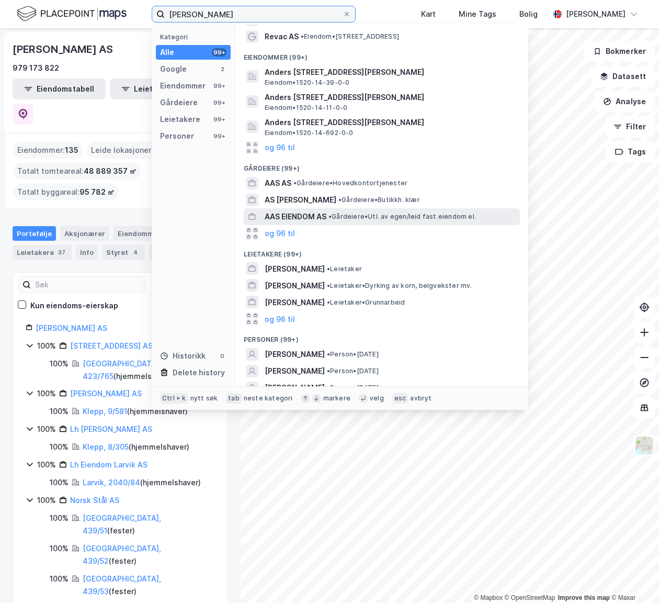
scroll to position [58, 0]
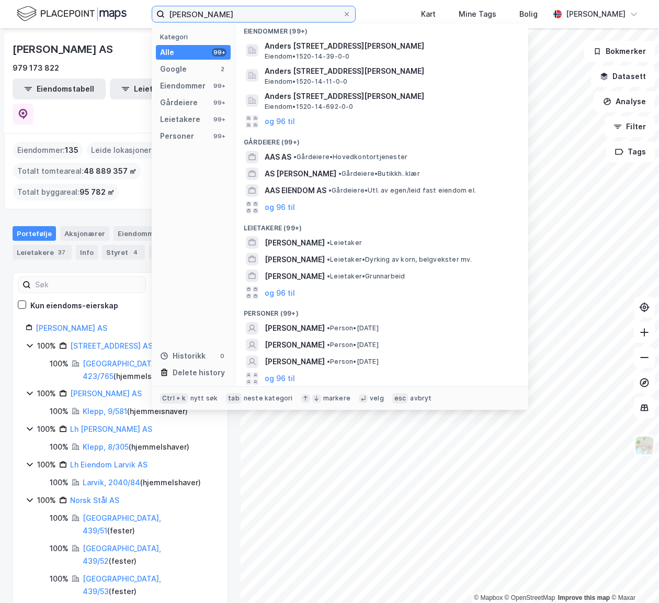
drag, startPoint x: 257, startPoint y: 13, endPoint x: 123, endPoint y: 5, distance: 134.2
click at [123, 5] on div "anders aas Kategori Alle 99+ Google 2 Eiendommer 99+ Gårdeiere 99+ Leietakere 9…" at bounding box center [329, 14] width 659 height 28
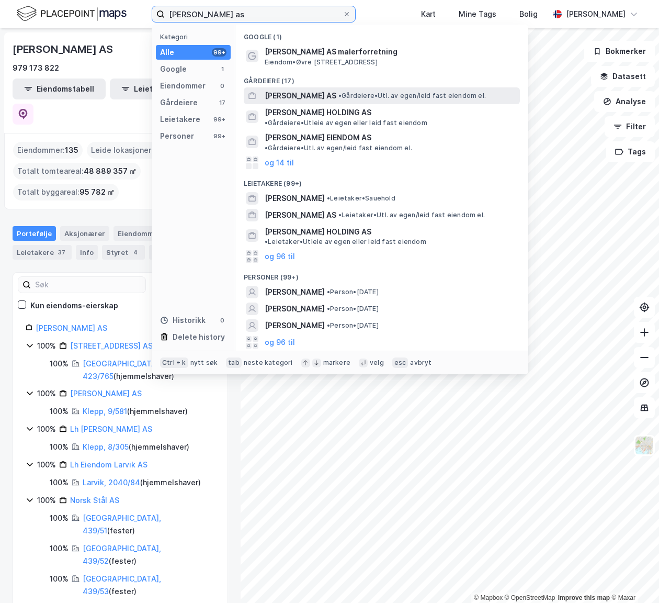
type input "holmaas as"
click at [314, 92] on div "HOLMAAS AS • Gårdeiere • Utl. av egen/leid fast eiendom el." at bounding box center [391, 95] width 253 height 13
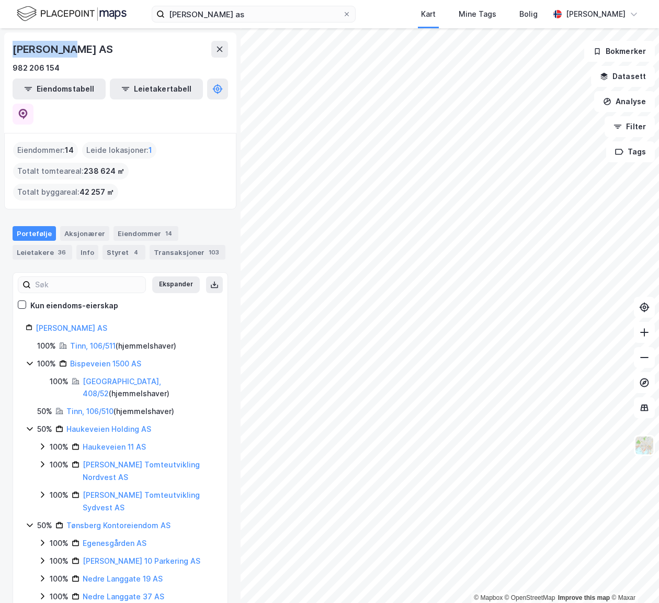
drag, startPoint x: 83, startPoint y: 47, endPoint x: 13, endPoint y: 50, distance: 70.2
click at [13, 50] on div "[PERSON_NAME] AS" at bounding box center [64, 49] width 103 height 17
copy div "[PERSON_NAME] AS"
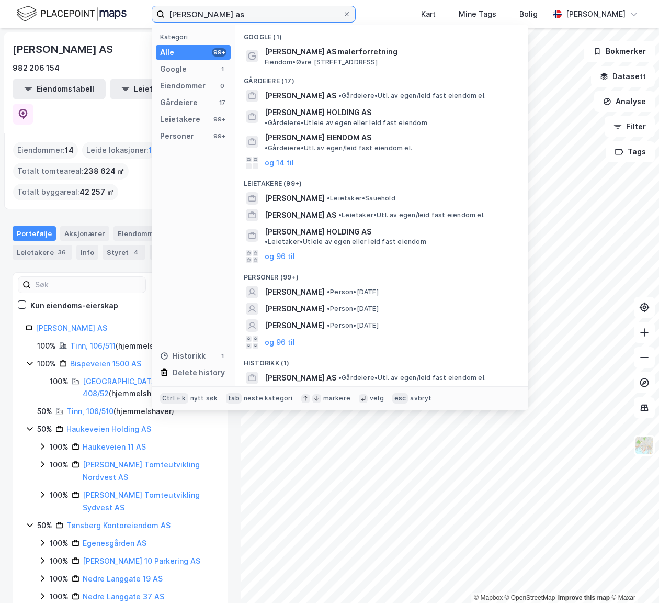
click at [245, 9] on input "holmaas as" at bounding box center [254, 14] width 178 height 16
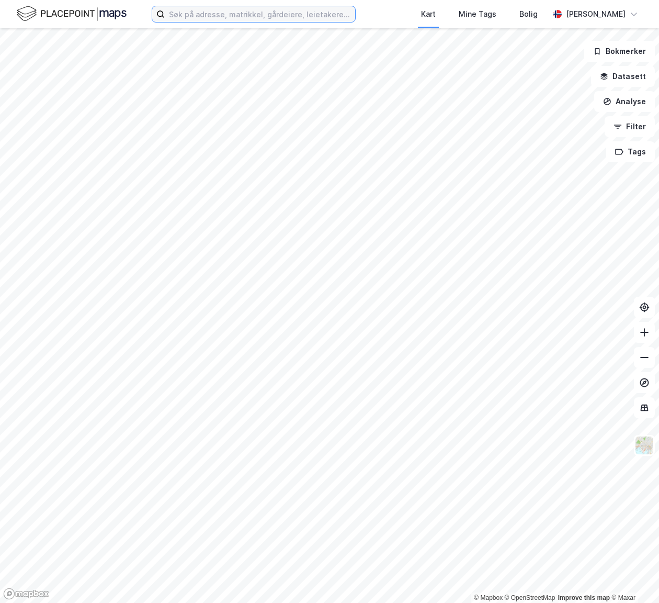
click at [250, 13] on input at bounding box center [260, 14] width 190 height 16
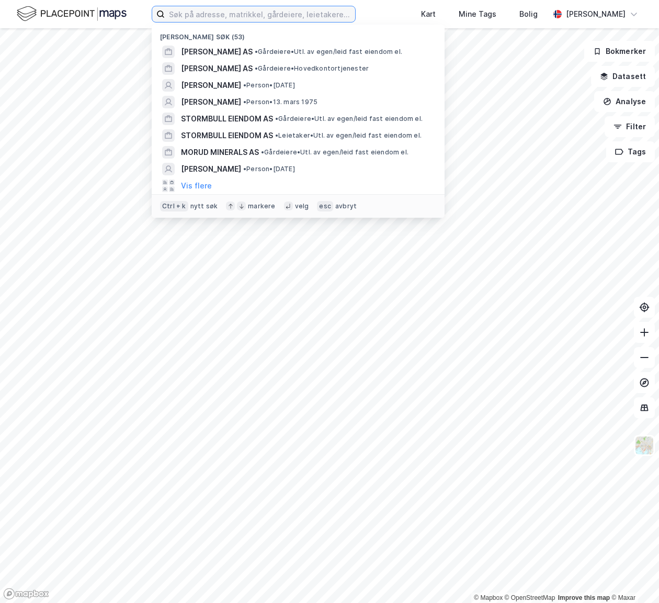
paste input "[PERSON_NAME]"
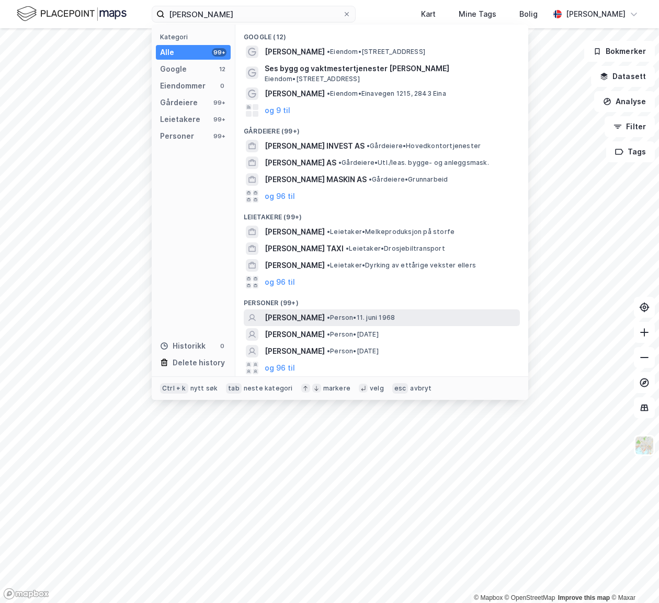
click at [325, 317] on span "[PERSON_NAME]" at bounding box center [295, 317] width 60 height 13
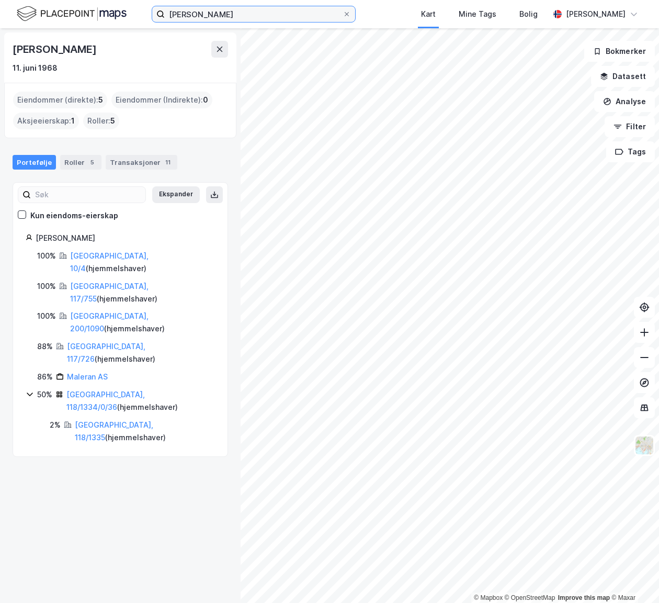
click at [256, 15] on input "[PERSON_NAME]" at bounding box center [254, 14] width 178 height 16
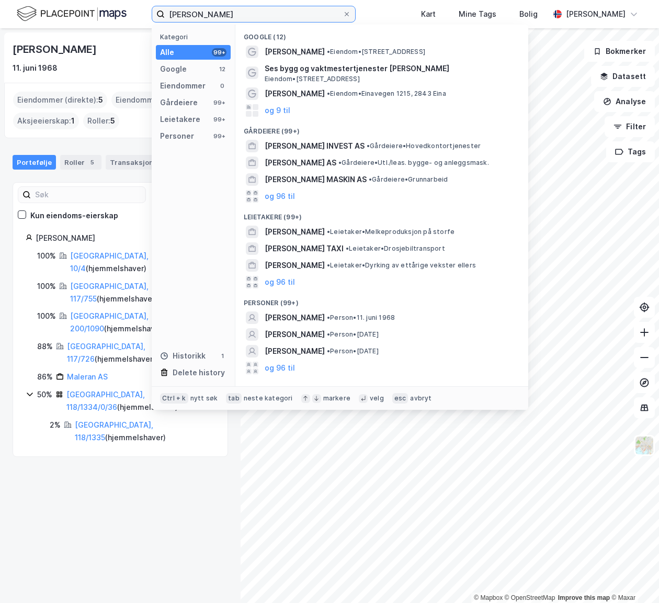
drag, startPoint x: 263, startPoint y: 15, endPoint x: 134, endPoint y: 16, distance: 128.7
click at [134, 16] on div "[PERSON_NAME] Kategori Alle 99+ Google 12 Eiendommer 0 Gårdeiere 99+ Leietakere…" at bounding box center [329, 14] width 659 height 28
paste input "Løren Holding AS"
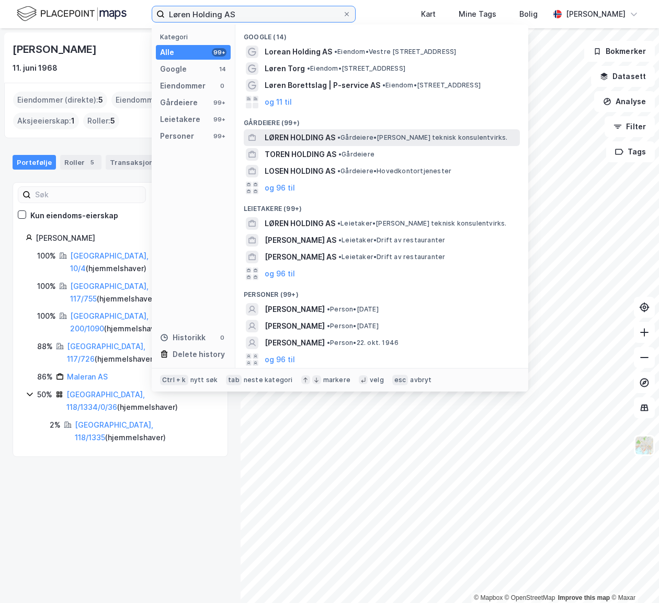
type input "Løren Holding AS"
click at [319, 136] on span "LØREN HOLDING AS" at bounding box center [300, 137] width 71 height 13
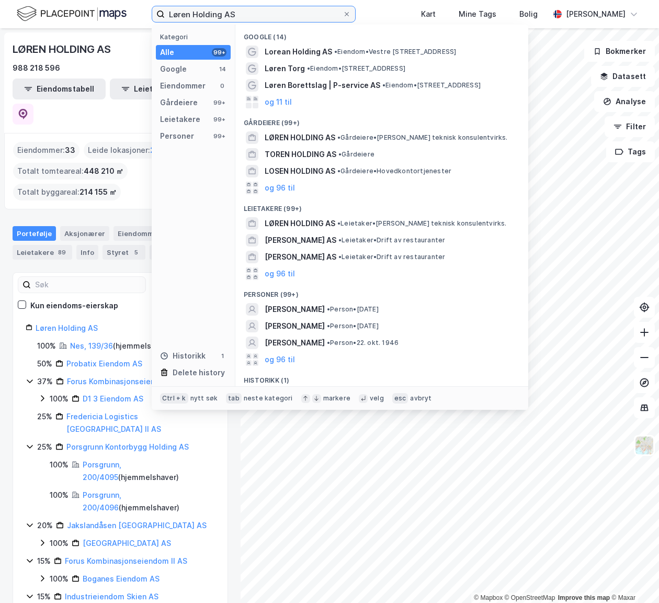
drag, startPoint x: 277, startPoint y: 10, endPoint x: 78, endPoint y: 30, distance: 199.8
click at [78, 30] on div "Løren Holding AS Kategori Alle 99+ Google 14 Eiendommer 0 Gårdeiere 99+ Leietak…" at bounding box center [329, 301] width 659 height 603
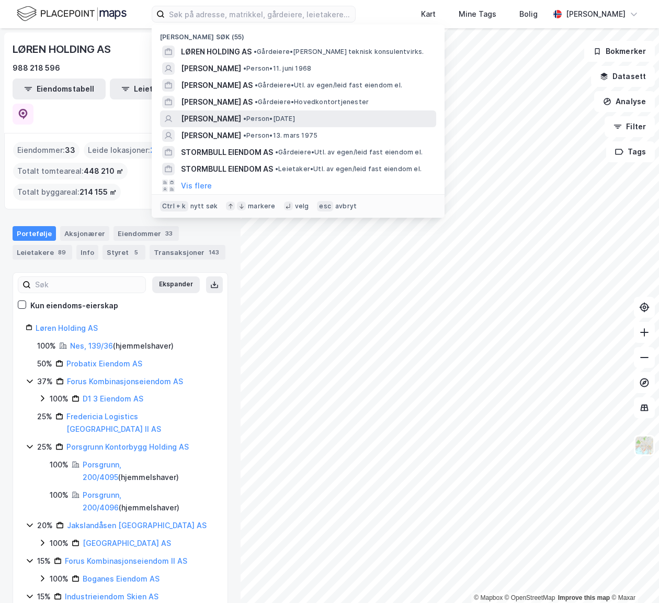
click at [241, 116] on span "[PERSON_NAME]" at bounding box center [211, 118] width 60 height 13
